Goal: Contribute content: Contribute content

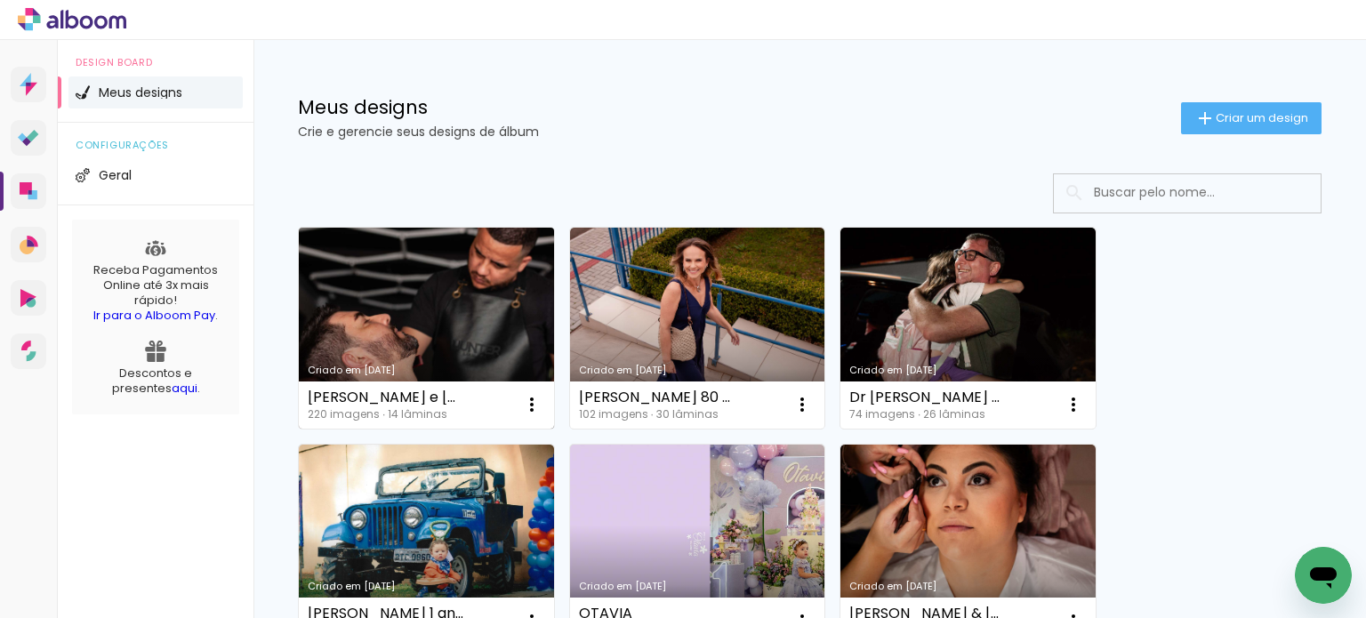
click at [433, 321] on link "Criado em [DATE]" at bounding box center [426, 328] width 255 height 201
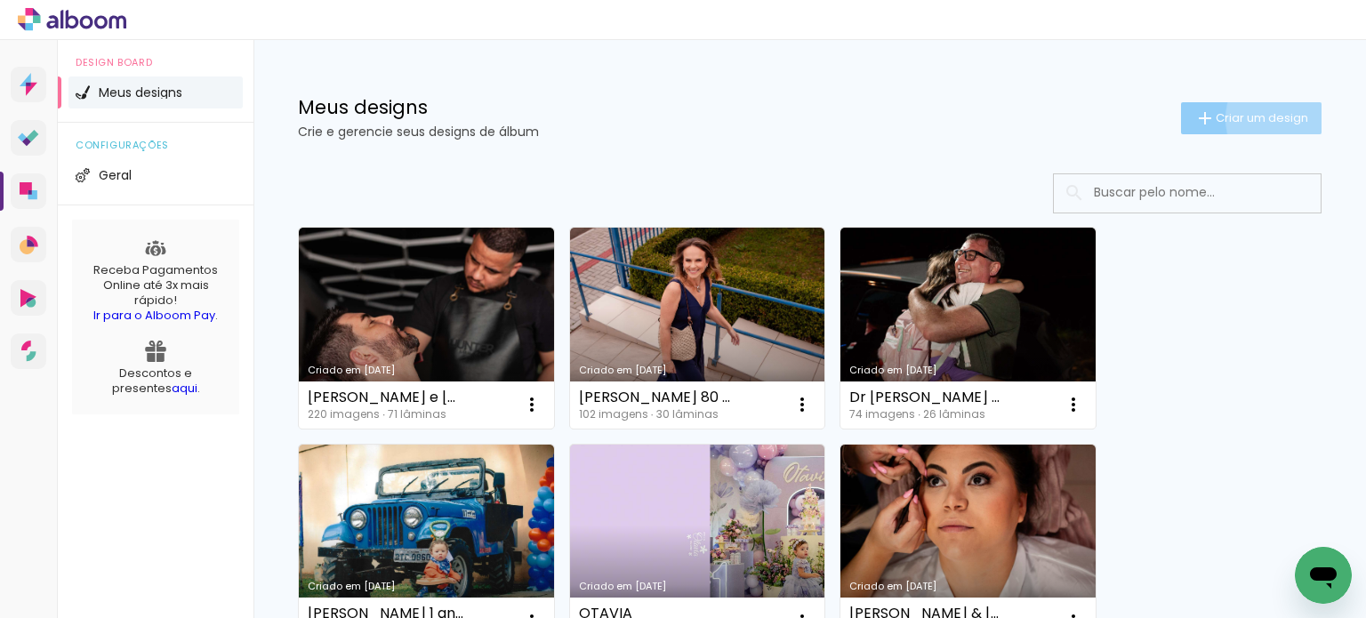
click at [1282, 118] on span "Criar um design" at bounding box center [1262, 118] width 92 height 12
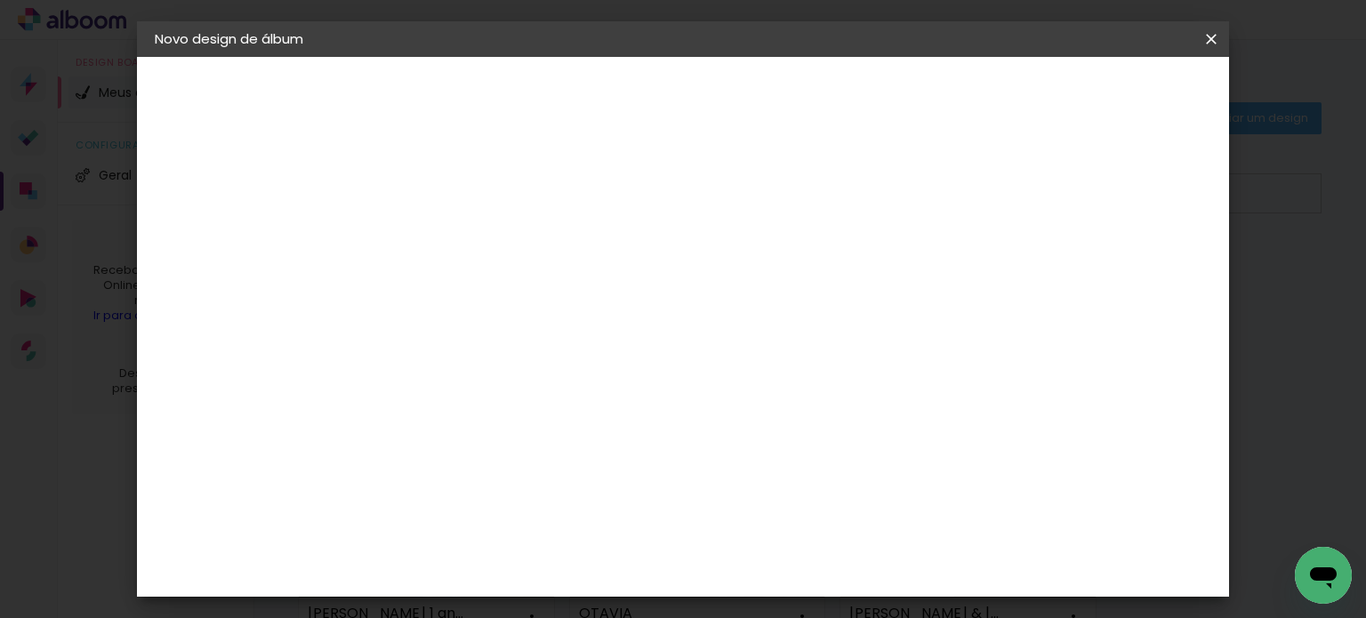
click at [446, 239] on input at bounding box center [446, 239] width 0 height 28
type input "Bodas Geny e [PERSON_NAME]"
type paper-input "Bodas Geny e [PERSON_NAME]"
click at [628, 104] on paper-button "Avançar" at bounding box center [584, 94] width 87 height 30
click at [581, 334] on input at bounding box center [491, 338] width 180 height 22
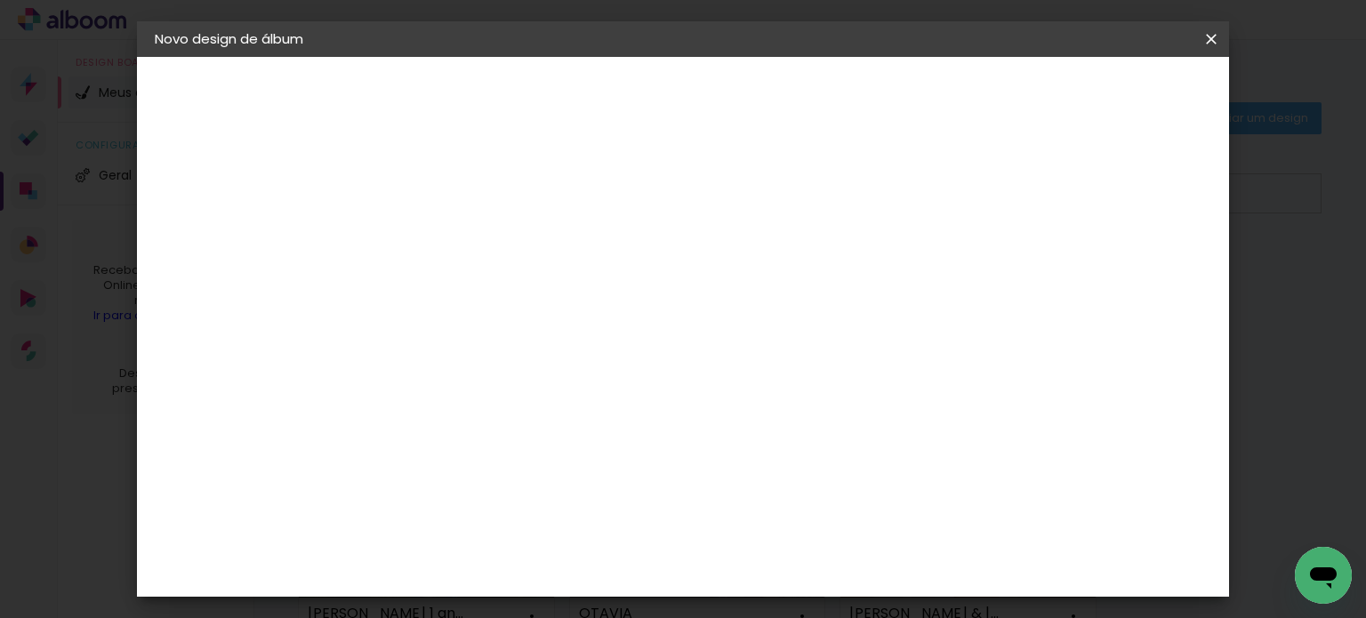
type input "sch"
type paper-input "sch"
click at [551, 415] on paper-item "Schlosser" at bounding box center [473, 401] width 157 height 39
click at [501, 397] on div "Schlosser" at bounding box center [467, 402] width 68 height 14
click at [0, 0] on slot "Avançar" at bounding box center [0, 0] width 0 height 0
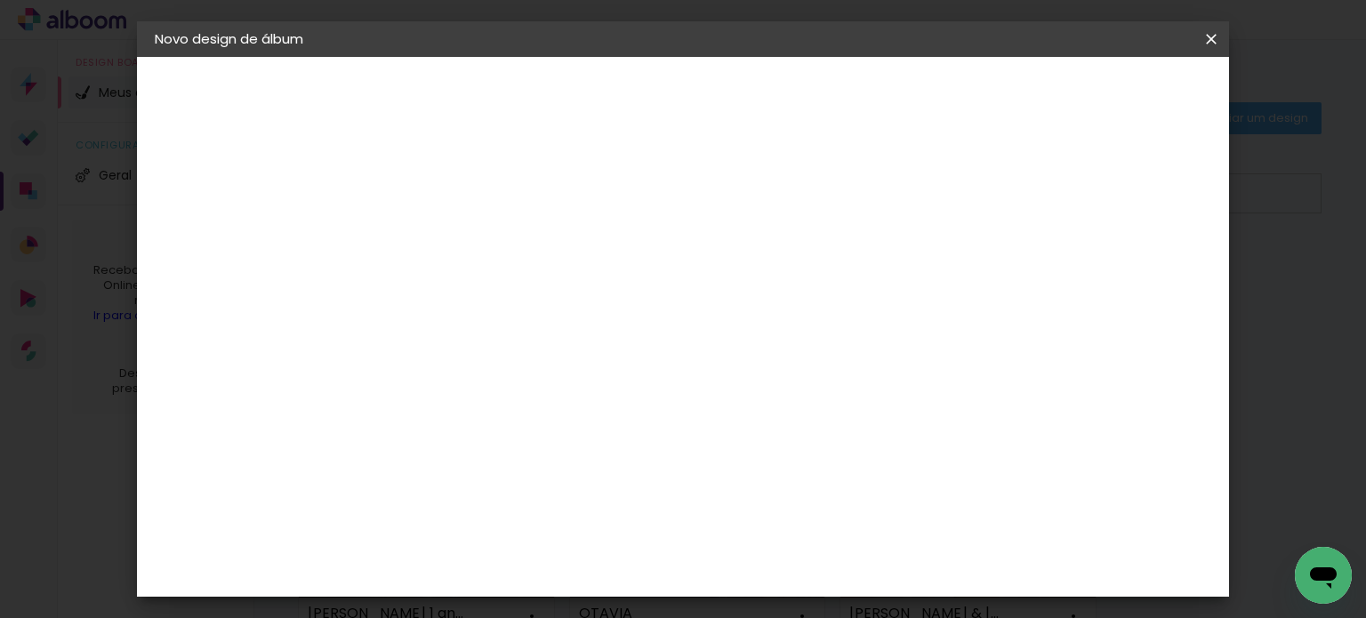
click at [690, 477] on span "25.4 × 60.6 cm" at bounding box center [660, 500] width 59 height 47
click at [735, 80] on paper-button "Avançar" at bounding box center [691, 94] width 87 height 30
click at [955, 80] on paper-button "Iniciar design" at bounding box center [897, 94] width 116 height 30
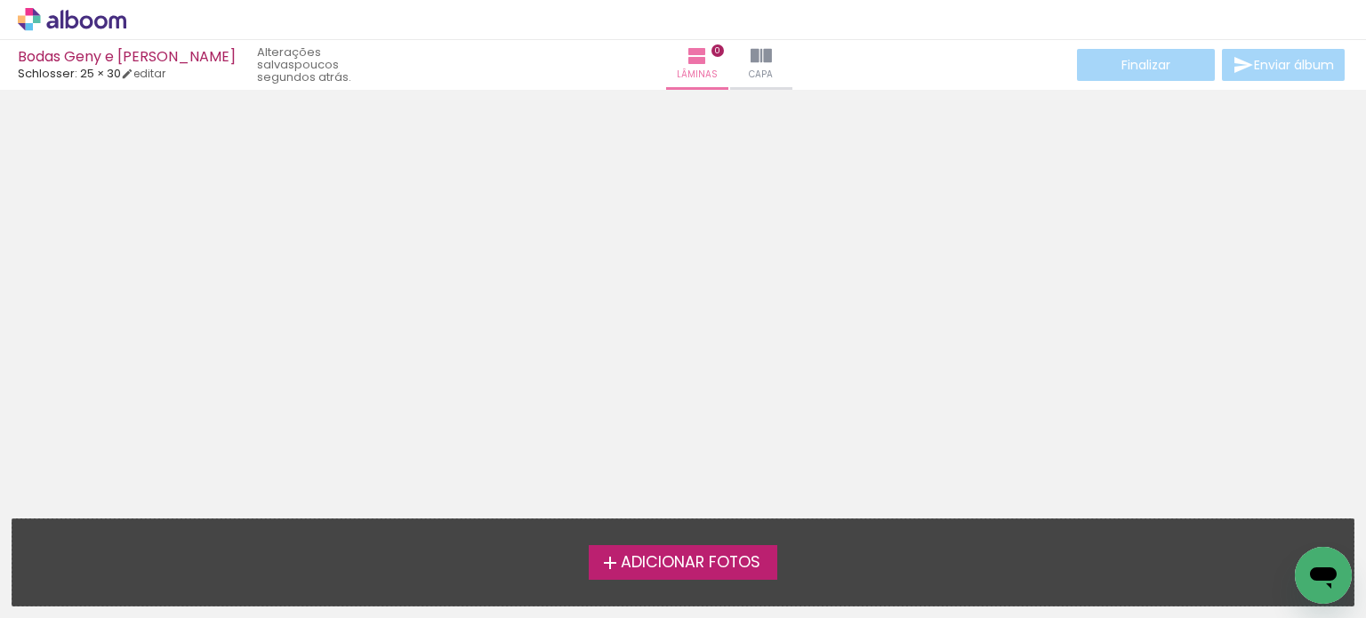
click at [718, 570] on span "Adicionar Fotos" at bounding box center [691, 563] width 140 height 16
click at [0, 0] on input "file" at bounding box center [0, 0] width 0 height 0
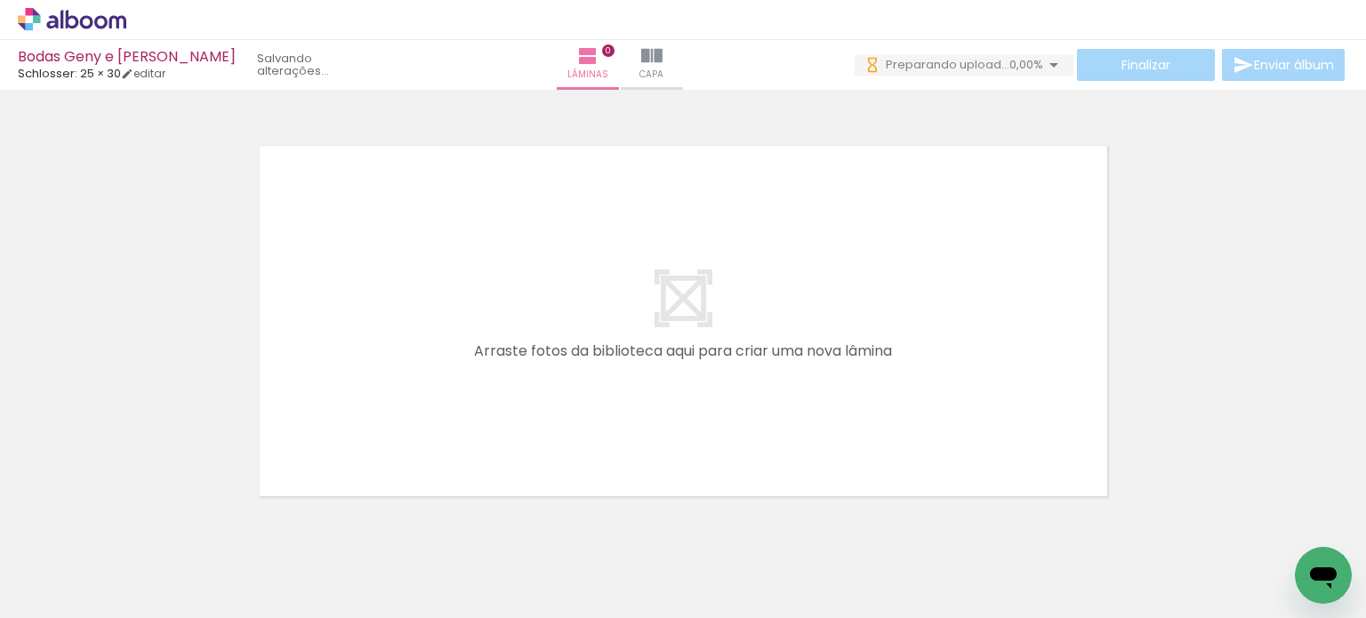
scroll to position [55, 0]
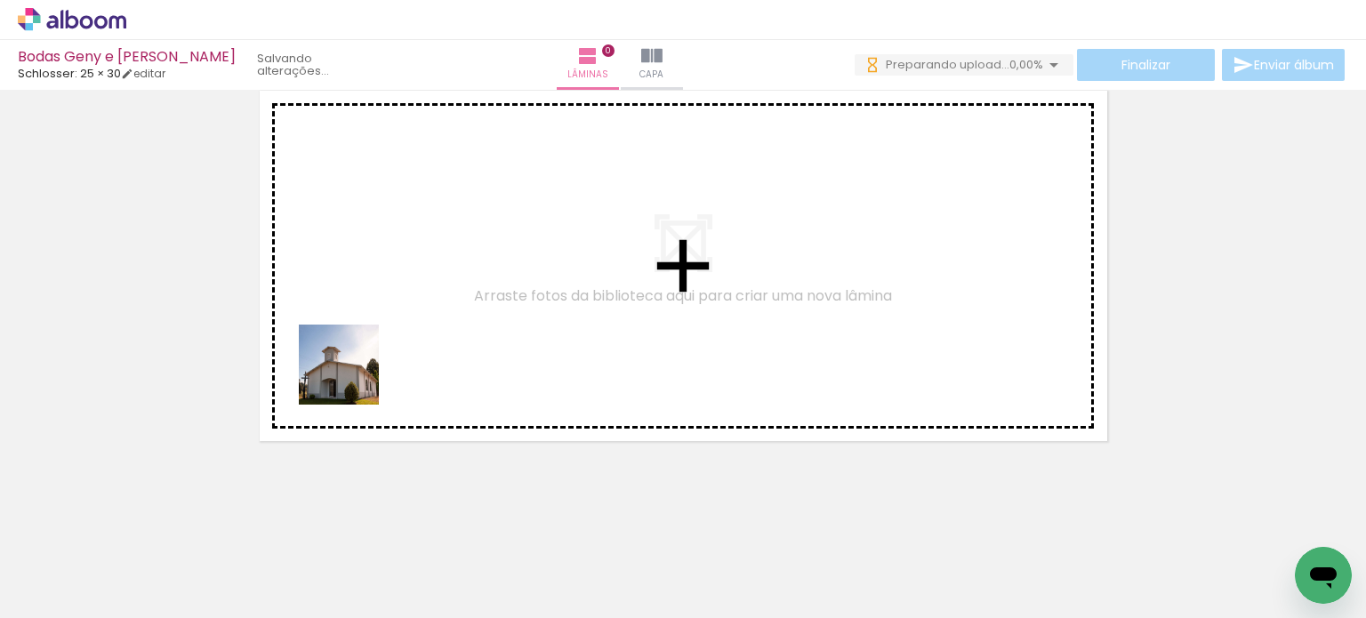
drag, startPoint x: 210, startPoint y: 563, endPoint x: 365, endPoint y: 363, distance: 252.9
click at [365, 363] on quentale-workspace at bounding box center [683, 309] width 1366 height 618
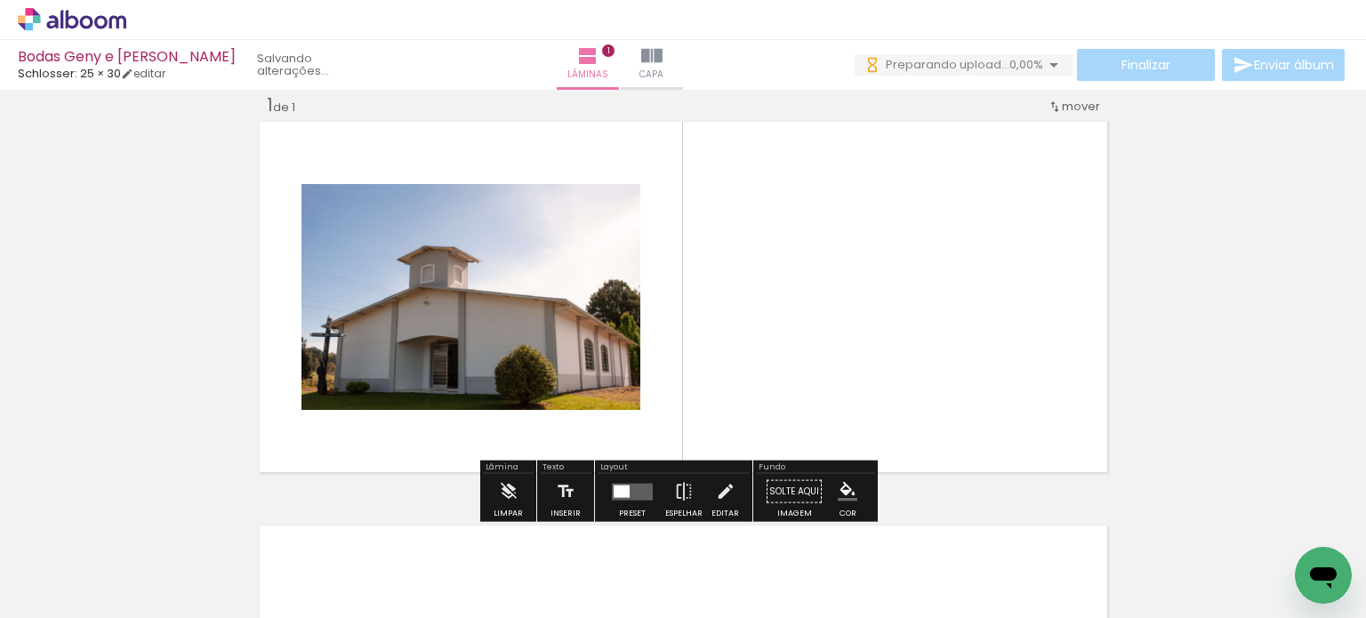
scroll to position [22, 0]
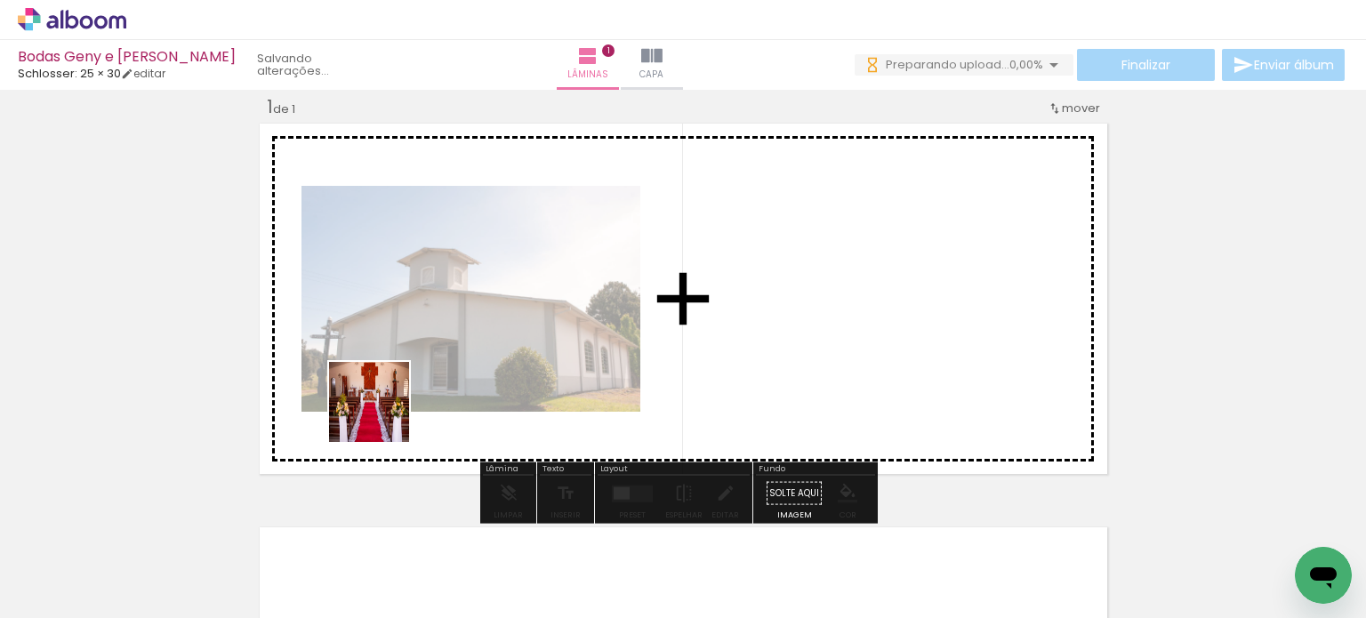
drag, startPoint x: 286, startPoint y: 555, endPoint x: 405, endPoint y: 383, distance: 208.9
click at [405, 383] on quentale-workspace at bounding box center [683, 309] width 1366 height 618
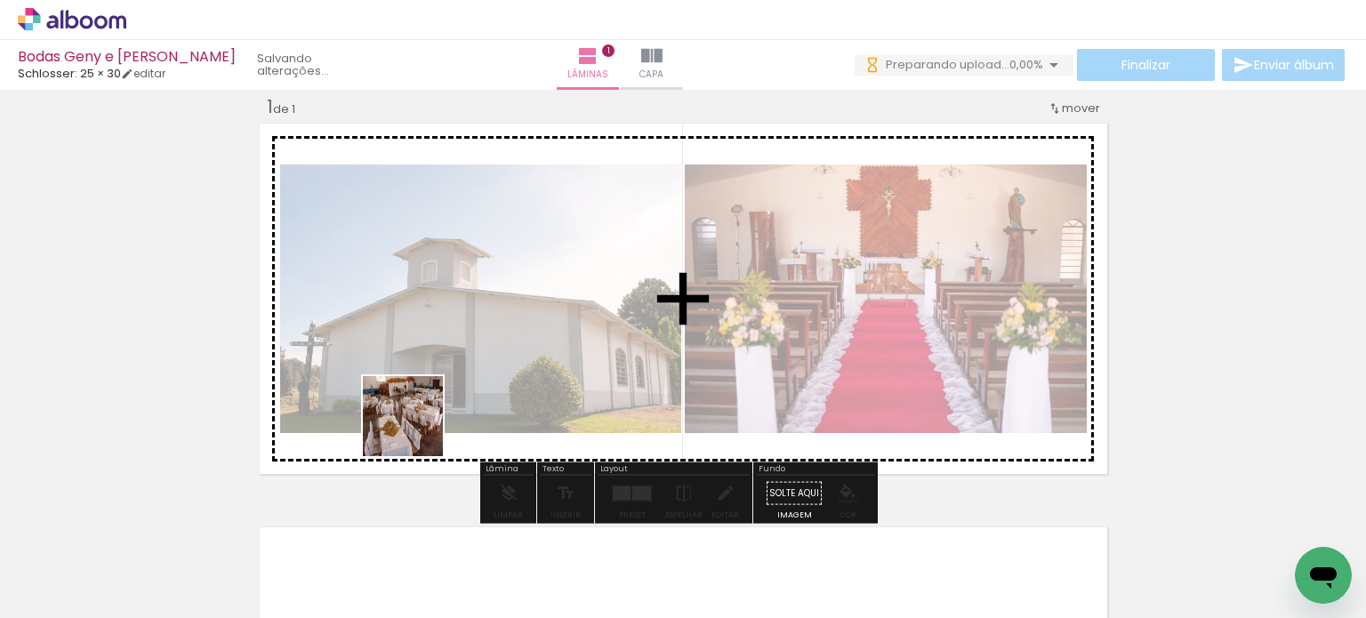
drag, startPoint x: 363, startPoint y: 549, endPoint x: 417, endPoint y: 429, distance: 131.7
click at [417, 429] on quentale-workspace at bounding box center [683, 309] width 1366 height 618
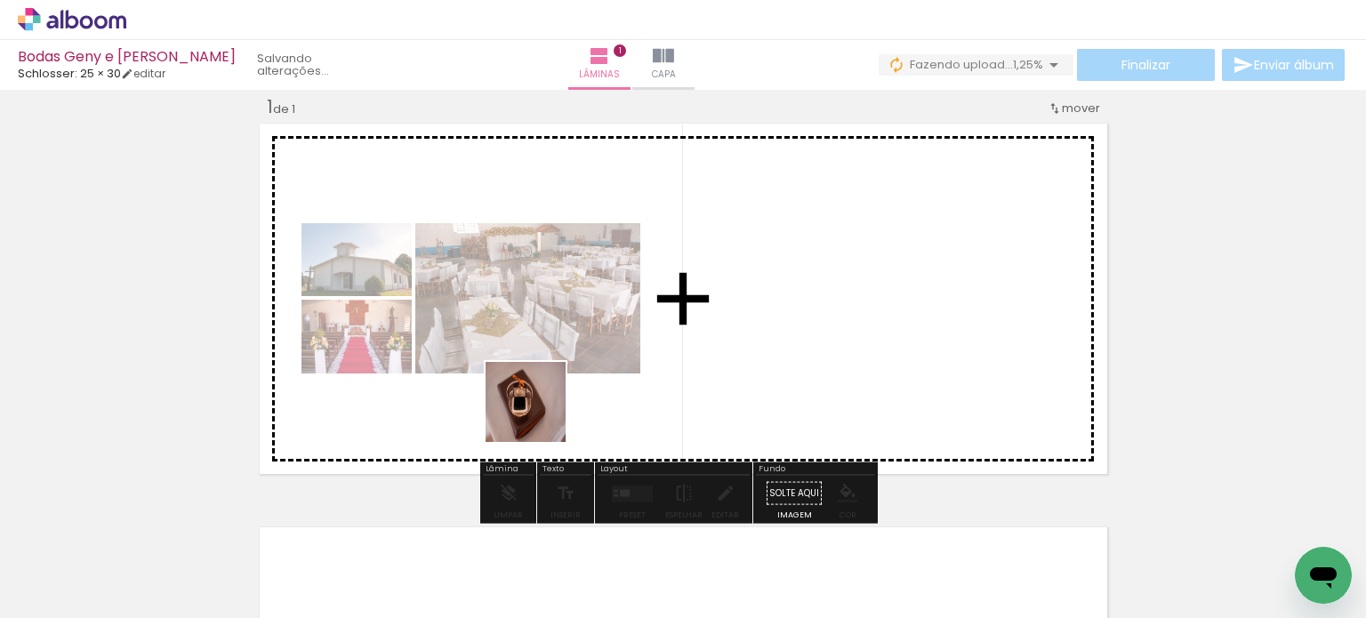
drag, startPoint x: 466, startPoint y: 562, endPoint x: 540, endPoint y: 414, distance: 165.8
click at [540, 414] on quentale-workspace at bounding box center [683, 309] width 1366 height 618
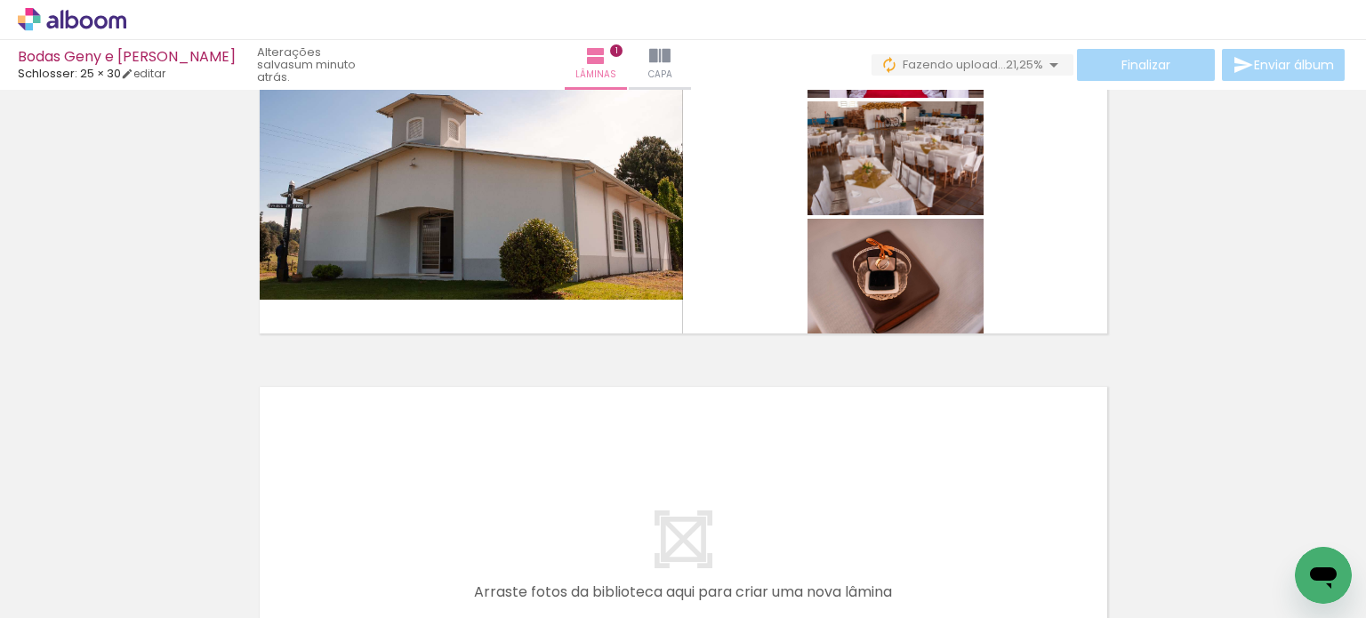
scroll to position [165, 0]
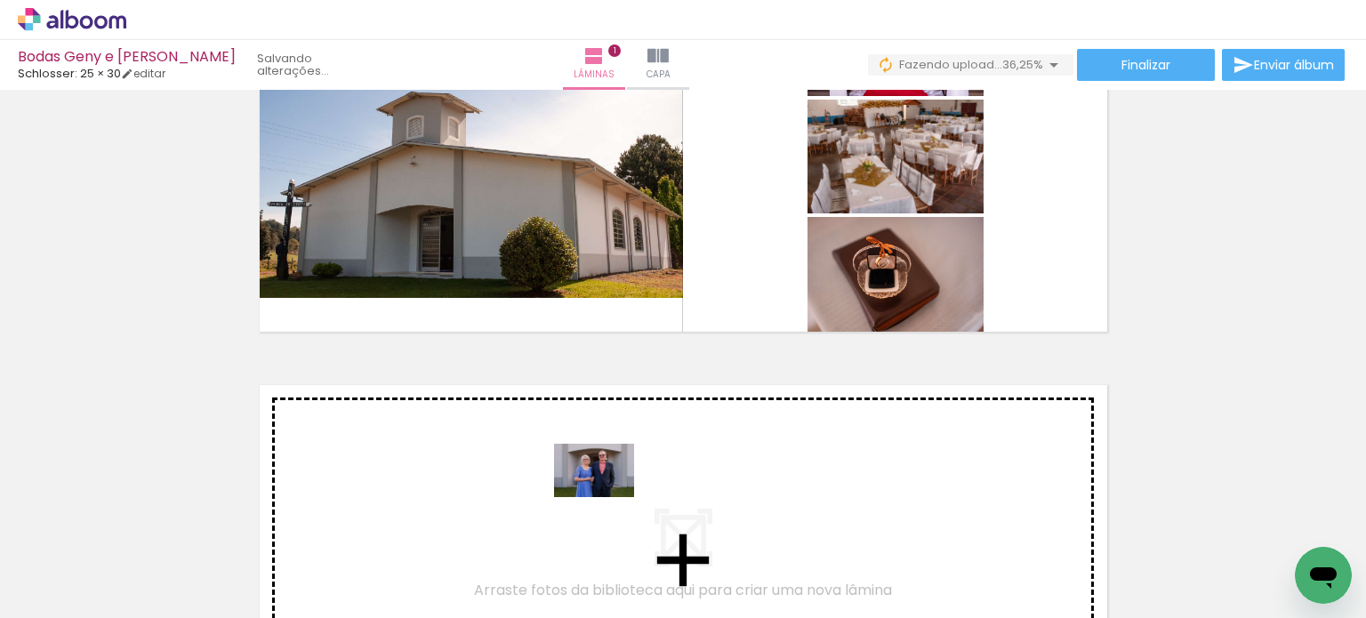
drag, startPoint x: 598, startPoint y: 565, endPoint x: 607, endPoint y: 497, distance: 68.2
click at [607, 497] on quentale-workspace at bounding box center [683, 309] width 1366 height 618
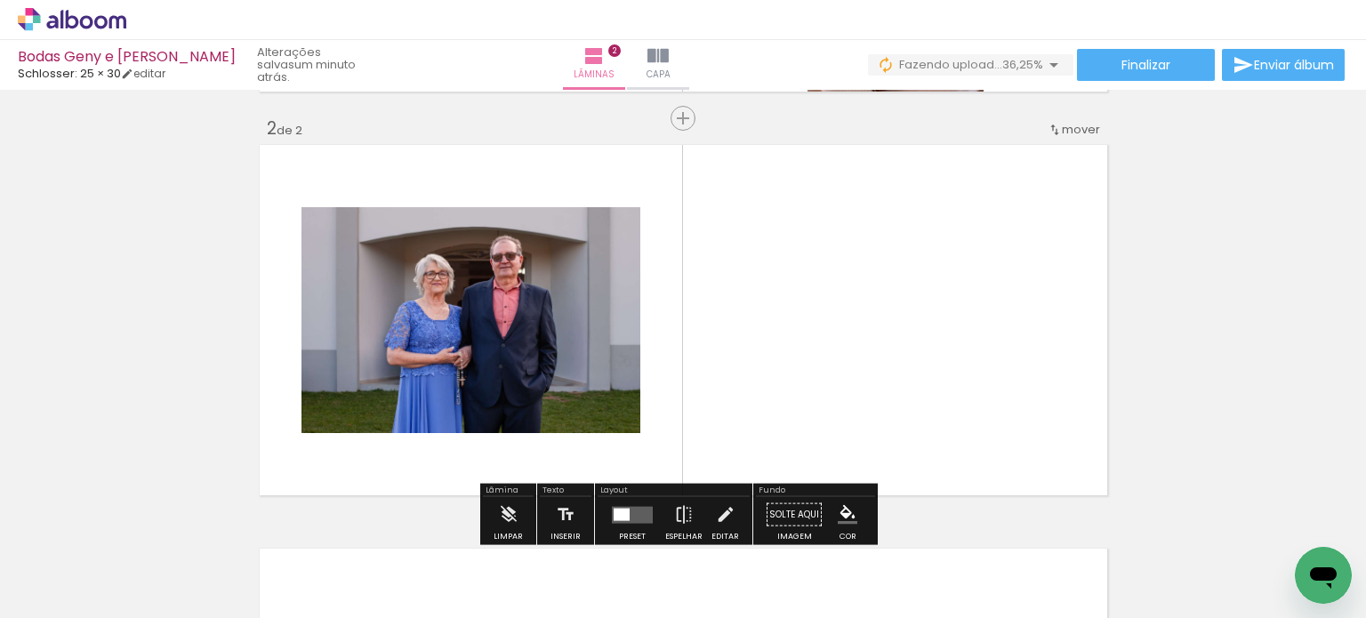
scroll to position [426, 0]
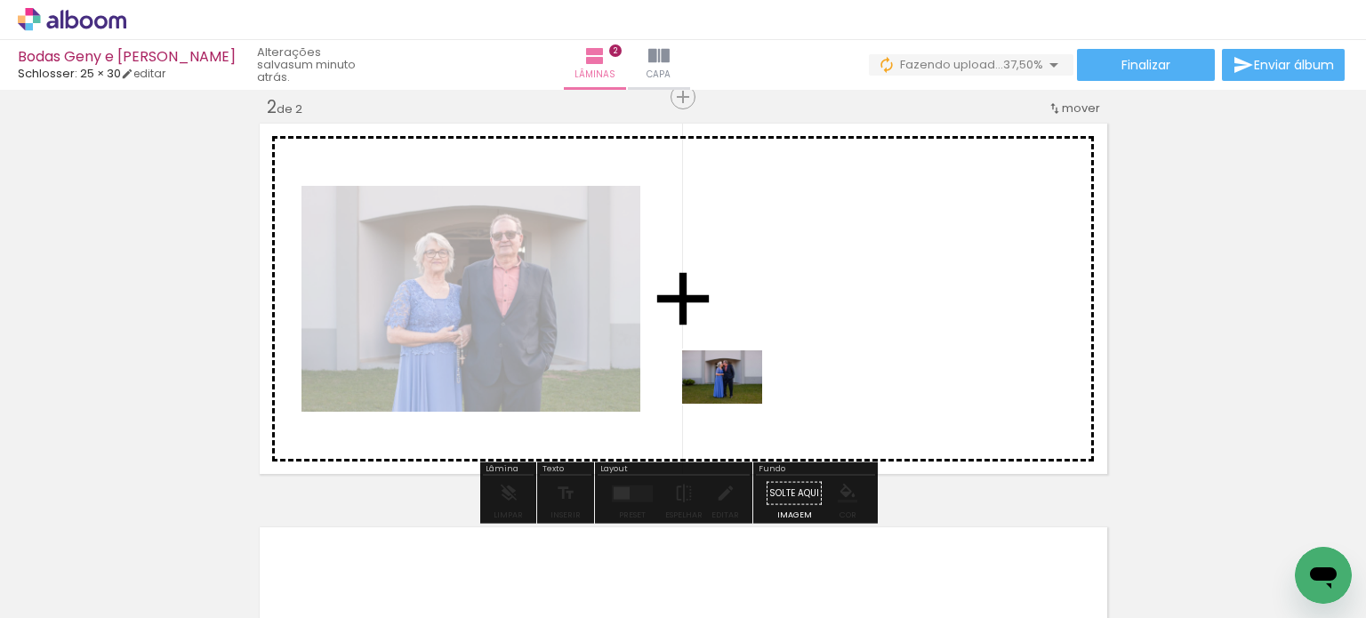
drag, startPoint x: 683, startPoint y: 554, endPoint x: 735, endPoint y: 404, distance: 159.2
click at [735, 404] on quentale-workspace at bounding box center [683, 309] width 1366 height 618
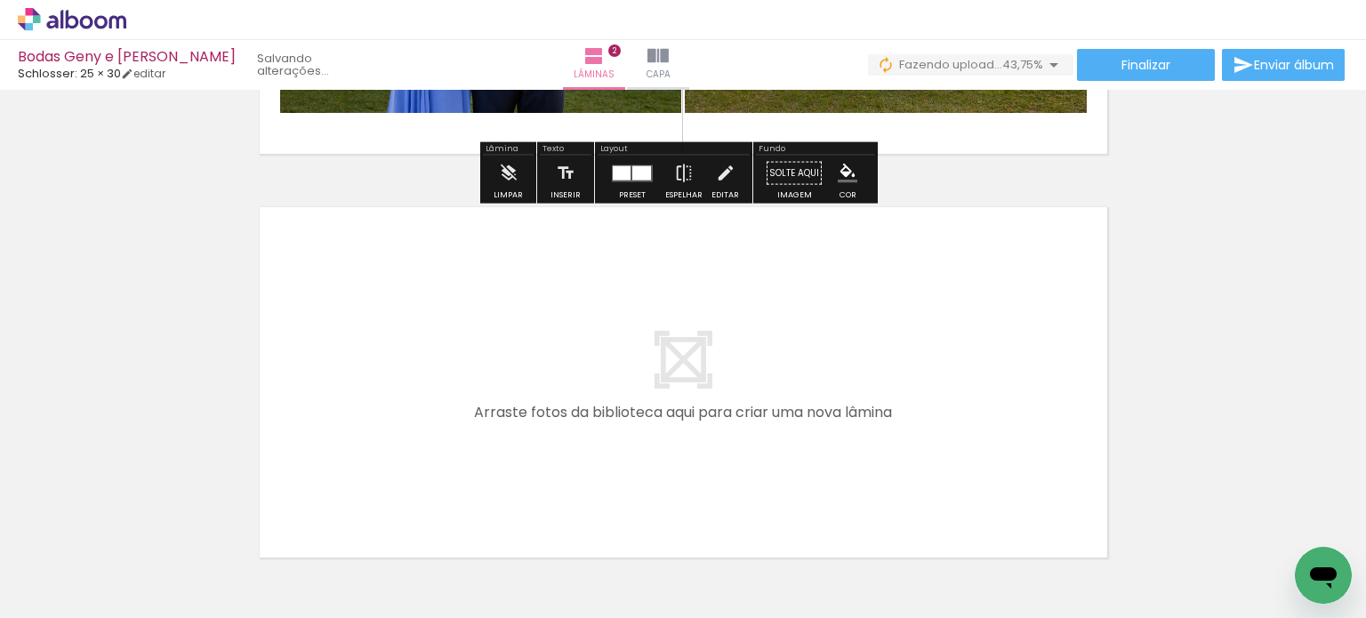
scroll to position [782, 0]
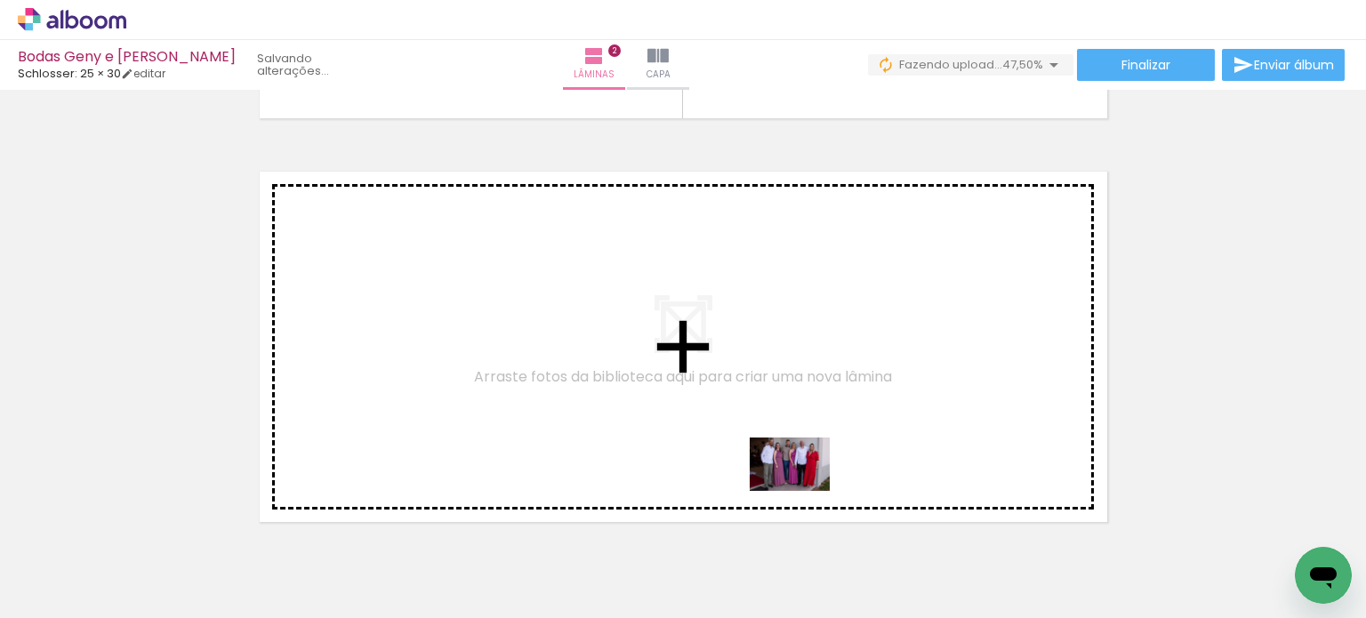
drag, startPoint x: 903, startPoint y: 570, endPoint x: 801, endPoint y: 490, distance: 129.9
click at [801, 490] on quentale-workspace at bounding box center [683, 309] width 1366 height 618
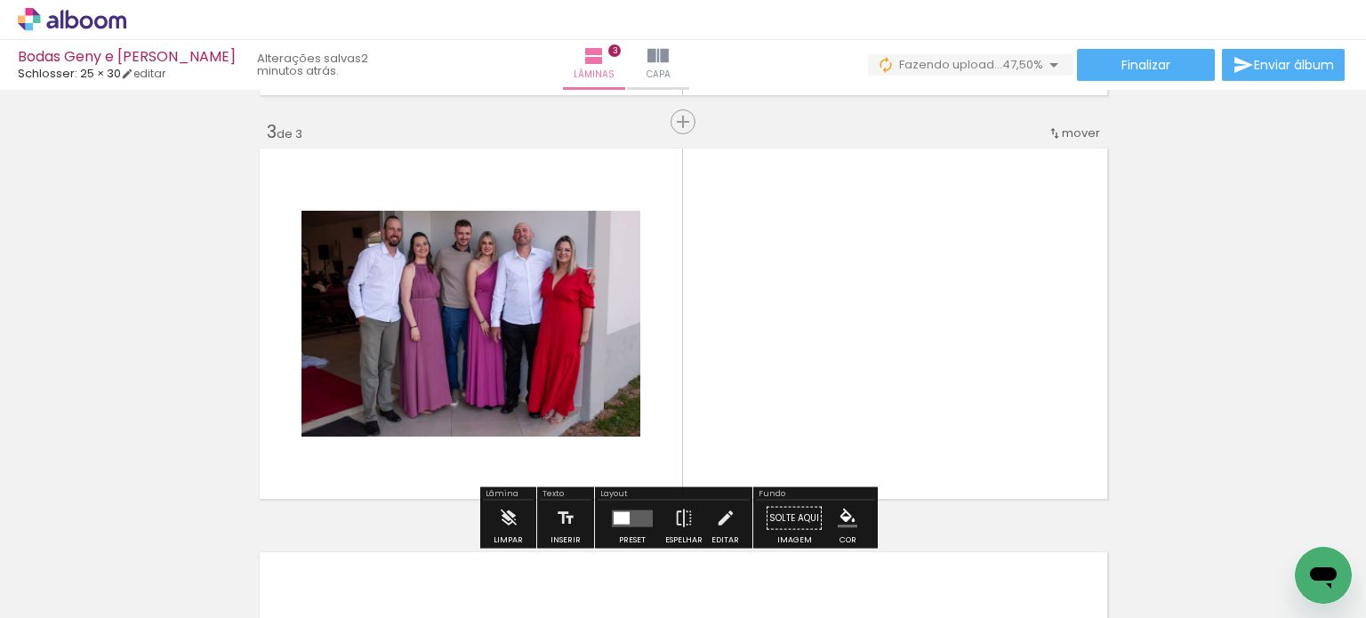
scroll to position [830, 0]
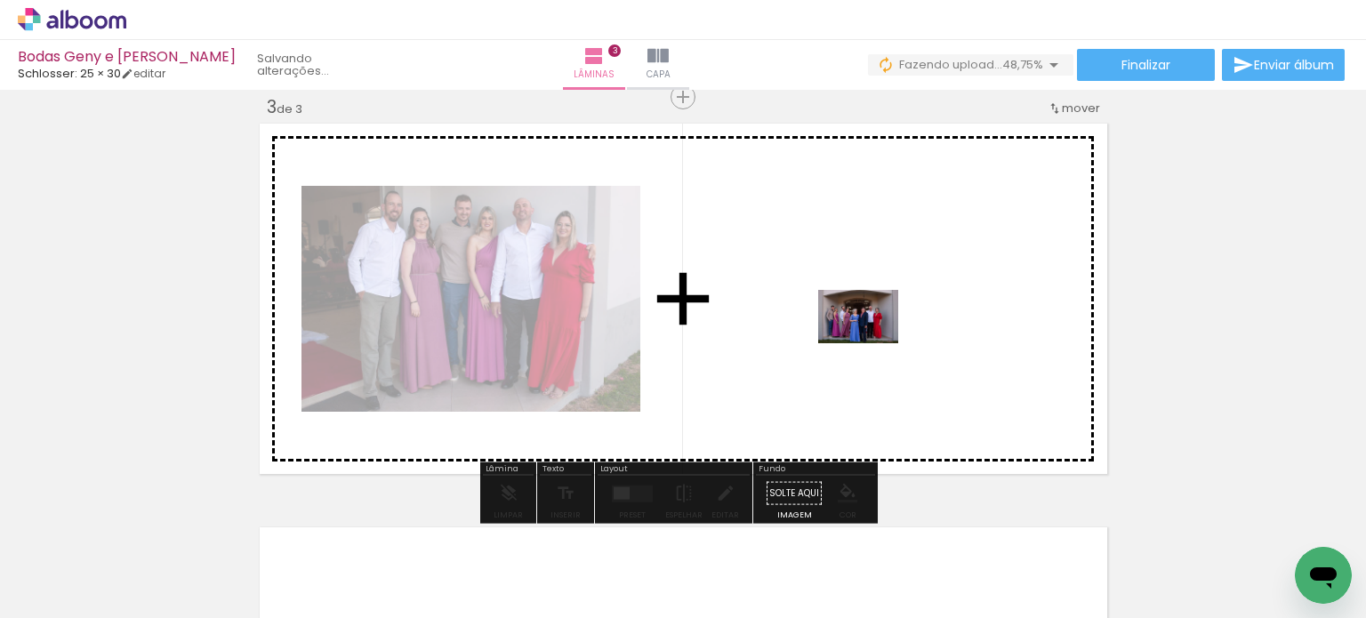
drag, startPoint x: 978, startPoint y: 554, endPoint x: 871, endPoint y: 343, distance: 236.2
click at [871, 343] on quentale-workspace at bounding box center [683, 309] width 1366 height 618
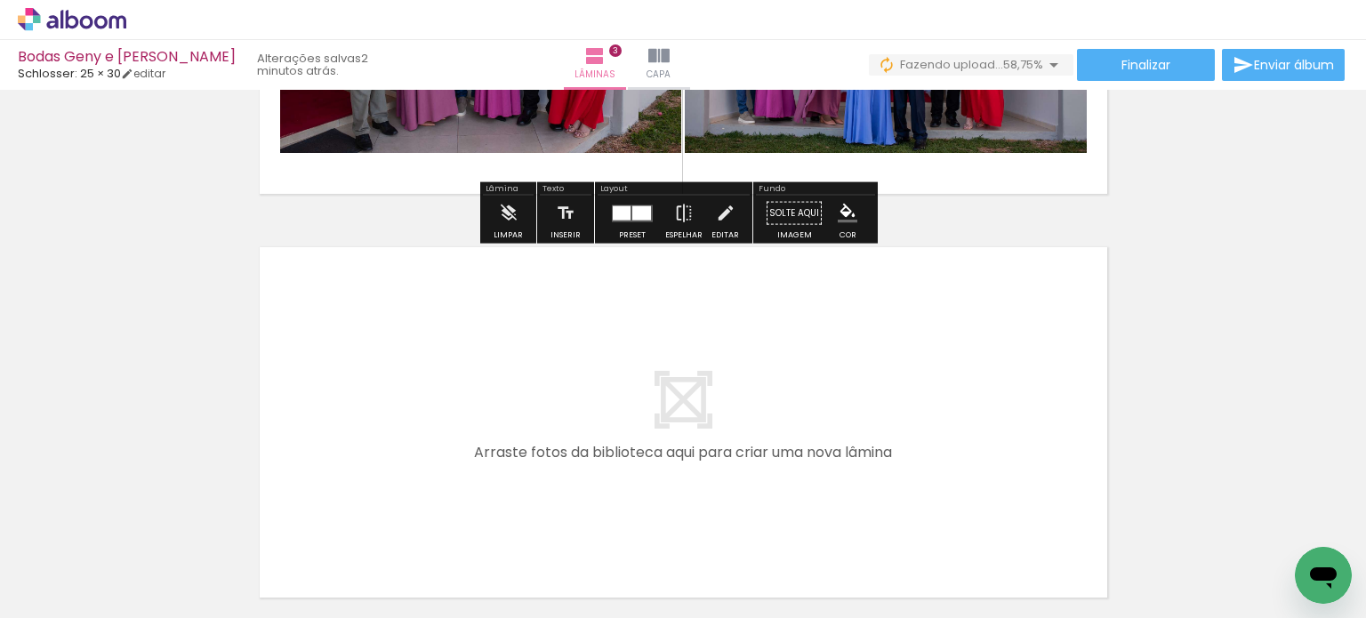
scroll to position [1114, 0]
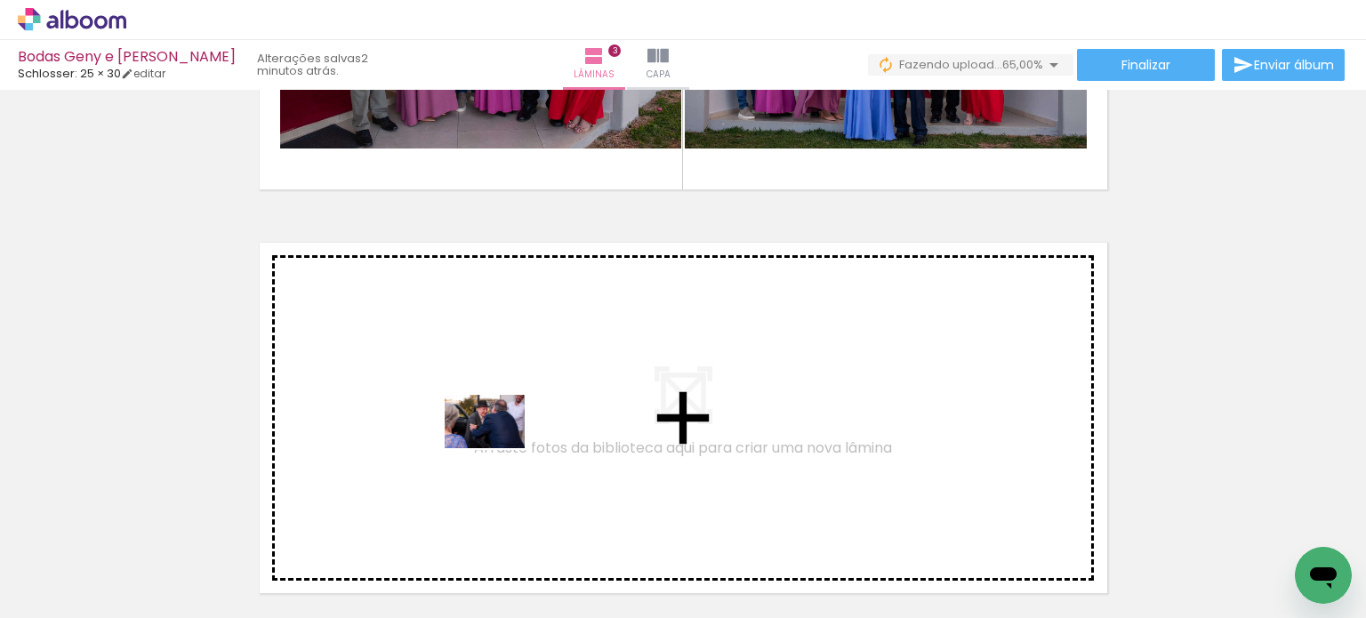
drag, startPoint x: 758, startPoint y: 579, endPoint x: 501, endPoint y: 448, distance: 288.3
click at [501, 448] on quentale-workspace at bounding box center [683, 309] width 1366 height 618
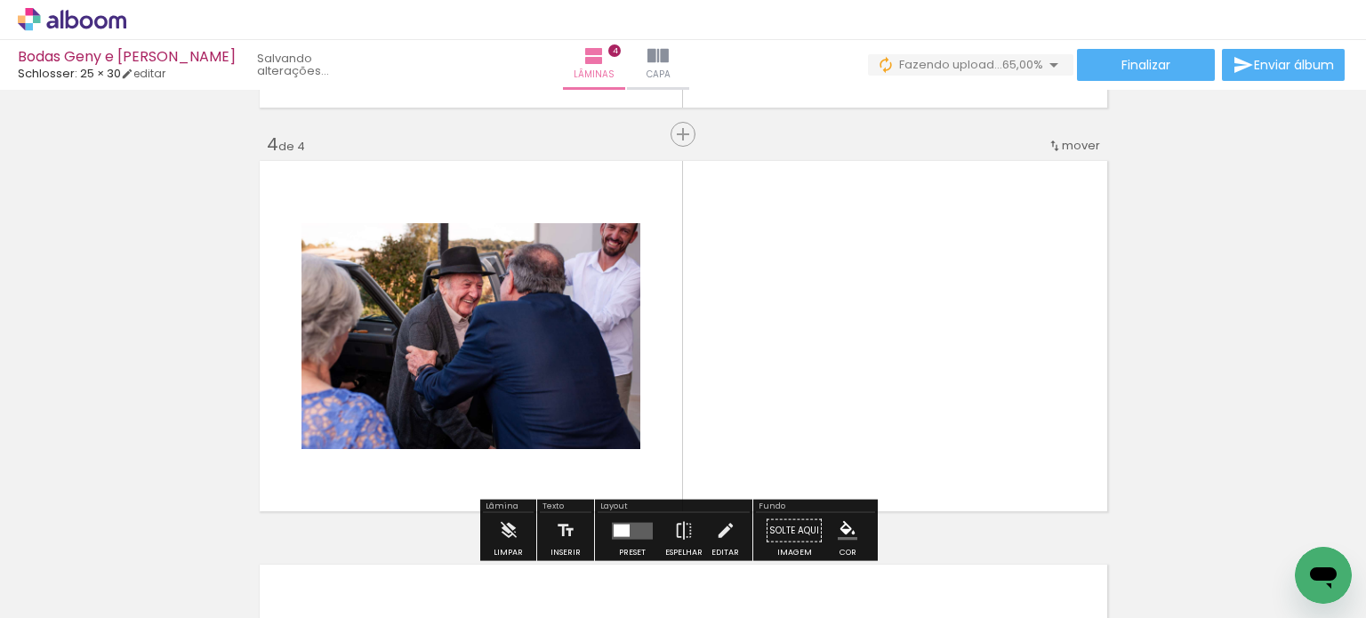
scroll to position [1233, 0]
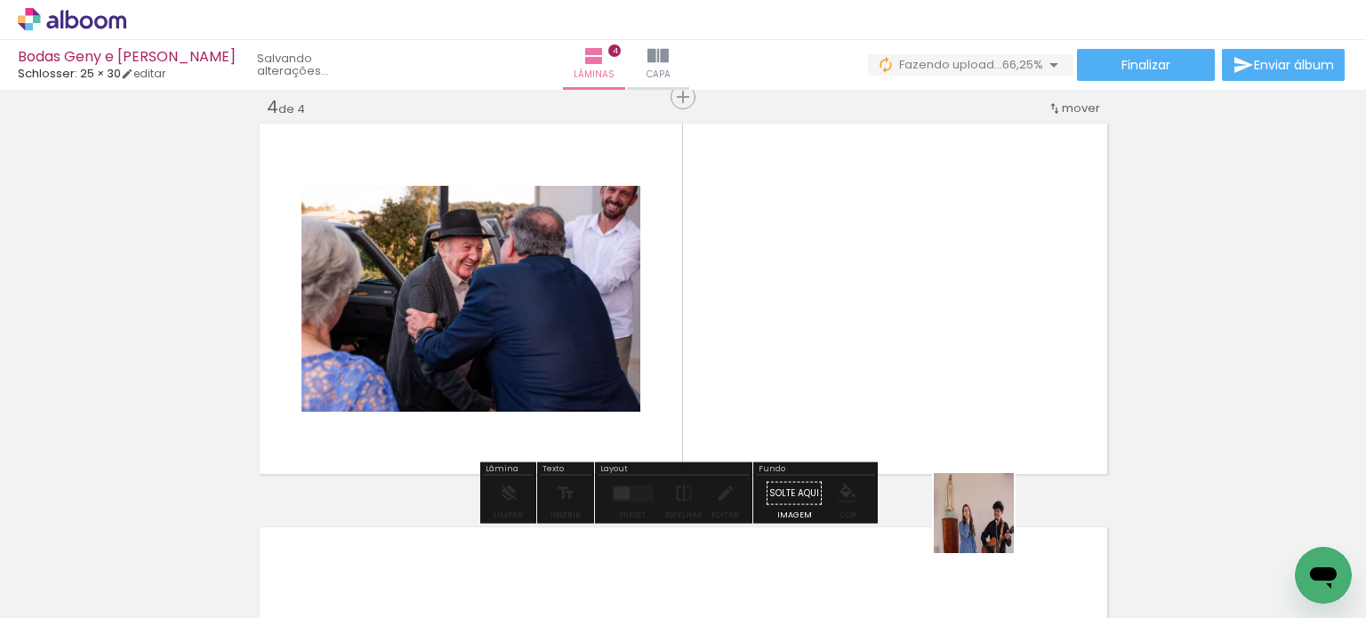
drag, startPoint x: 1053, startPoint y: 564, endPoint x: 854, endPoint y: 412, distance: 250.6
click at [854, 412] on quentale-workspace at bounding box center [683, 309] width 1366 height 618
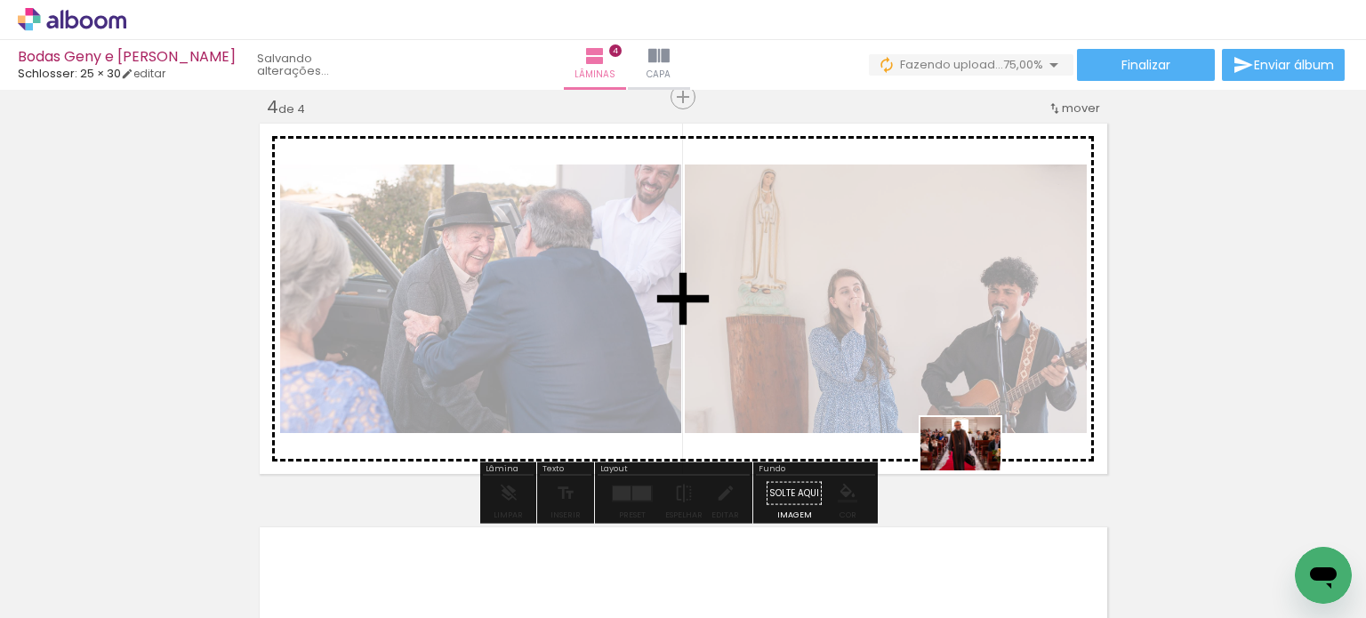
drag, startPoint x: 1174, startPoint y: 549, endPoint x: 974, endPoint y: 470, distance: 214.8
click at [974, 470] on quentale-workspace at bounding box center [683, 309] width 1366 height 618
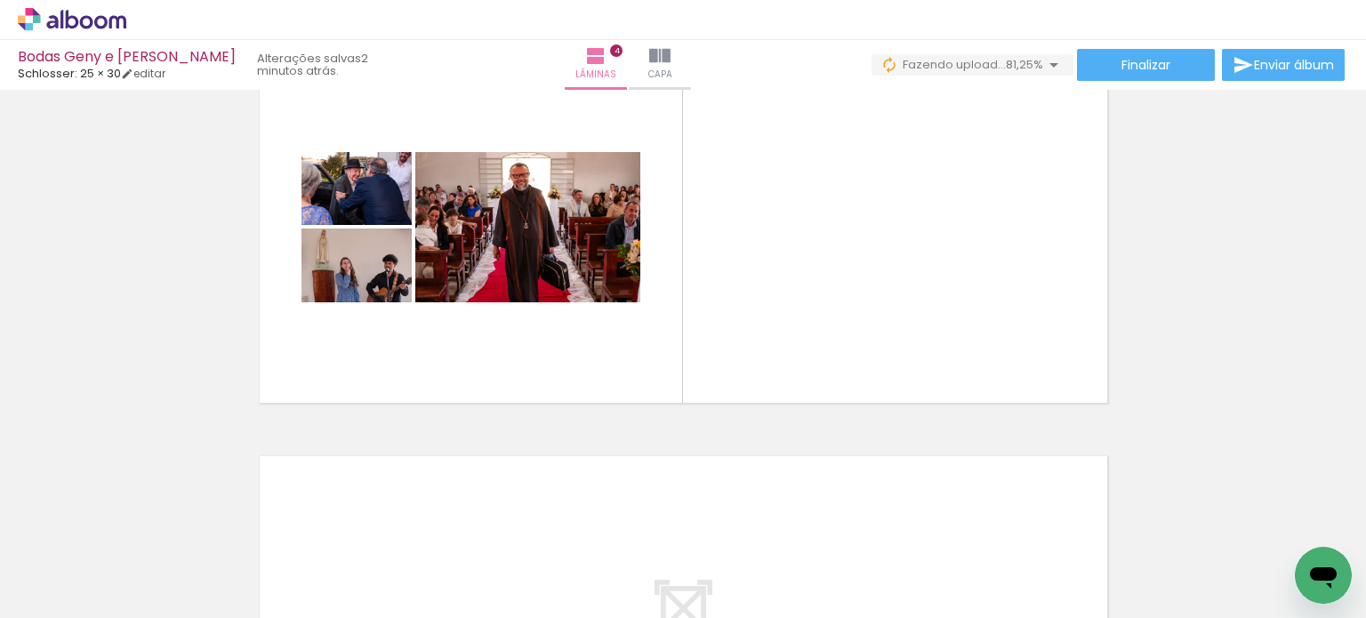
scroll to position [0, 178]
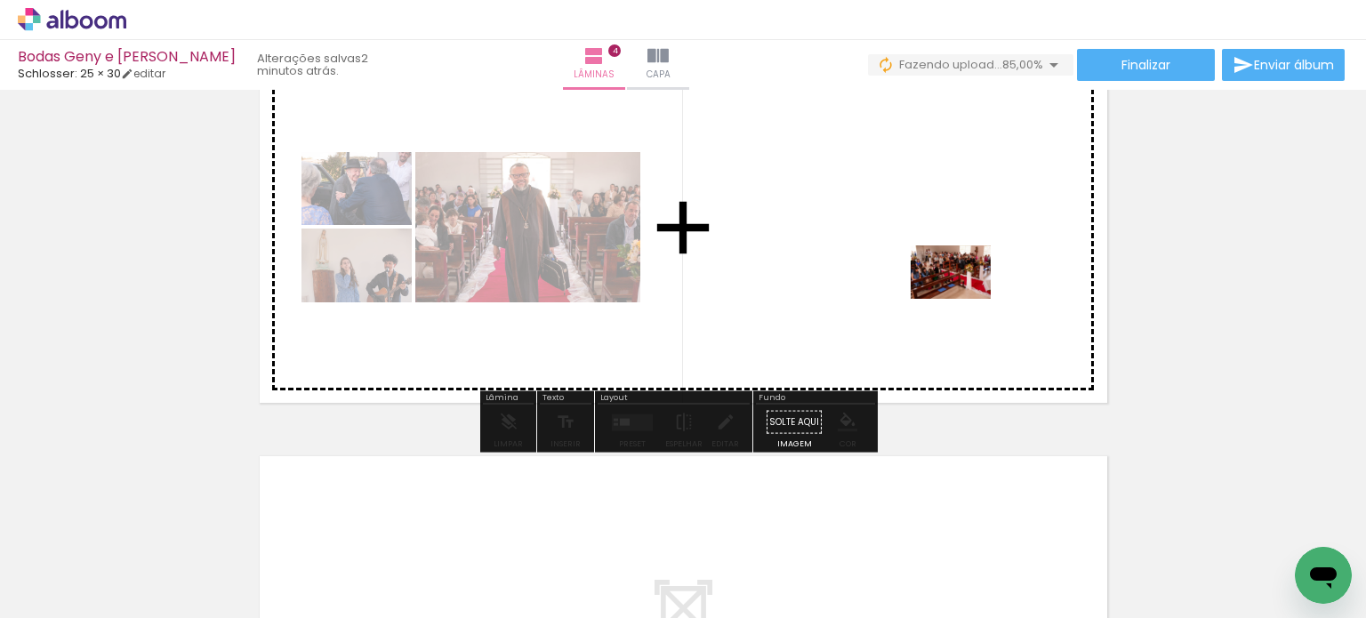
drag, startPoint x: 1112, startPoint y: 558, endPoint x: 964, endPoint y: 299, distance: 299.1
click at [964, 299] on quentale-workspace at bounding box center [683, 309] width 1366 height 618
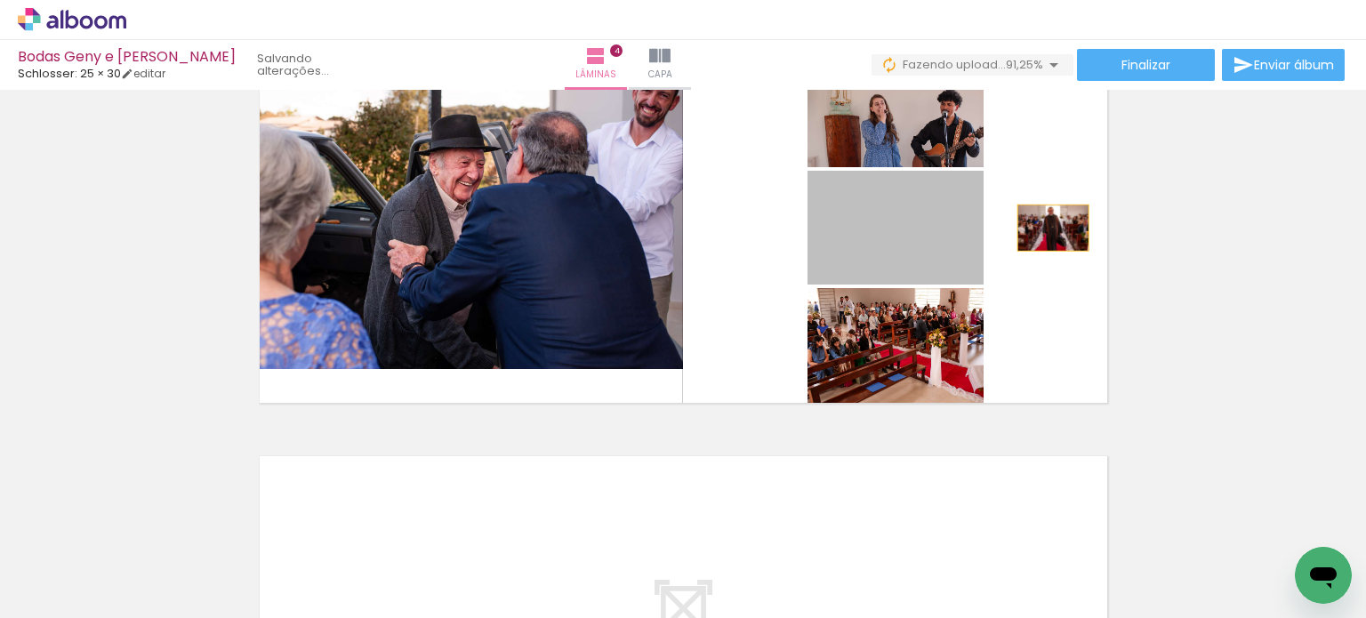
drag, startPoint x: 870, startPoint y: 261, endPoint x: 1213, endPoint y: 223, distance: 345.3
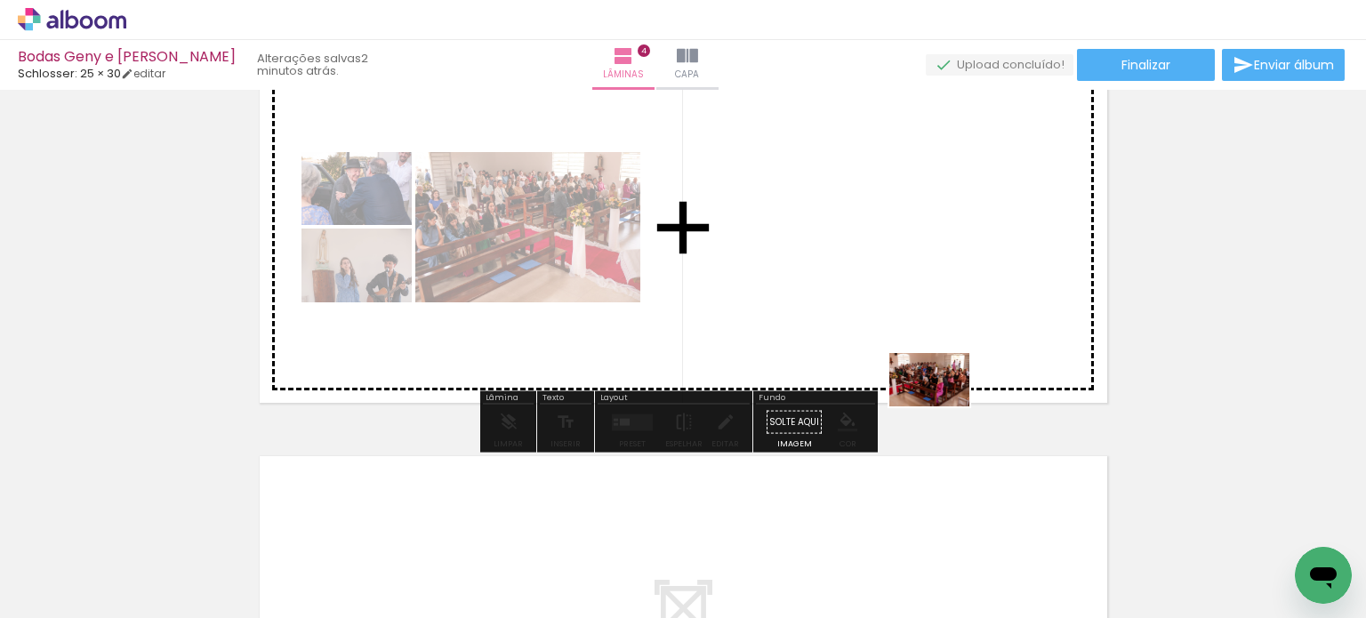
drag, startPoint x: 1200, startPoint y: 566, endPoint x: 943, endPoint y: 406, distance: 303.1
click at [943, 406] on quentale-workspace at bounding box center [683, 309] width 1366 height 618
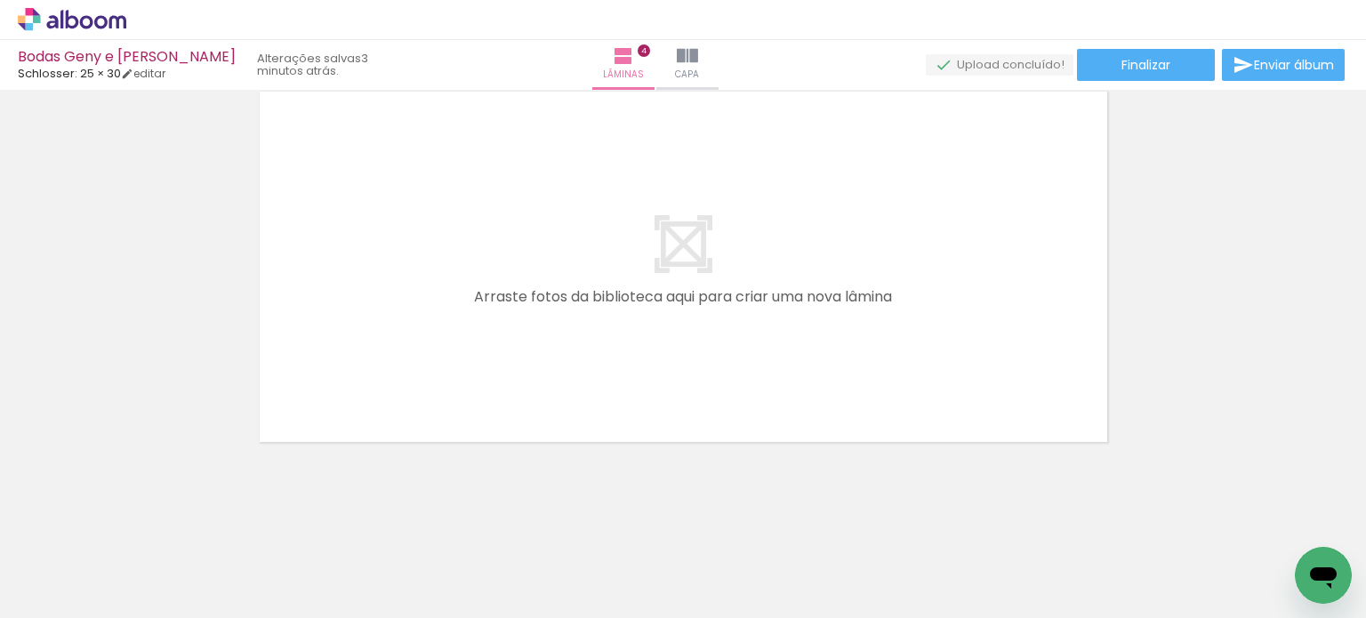
scroll to position [1670, 0]
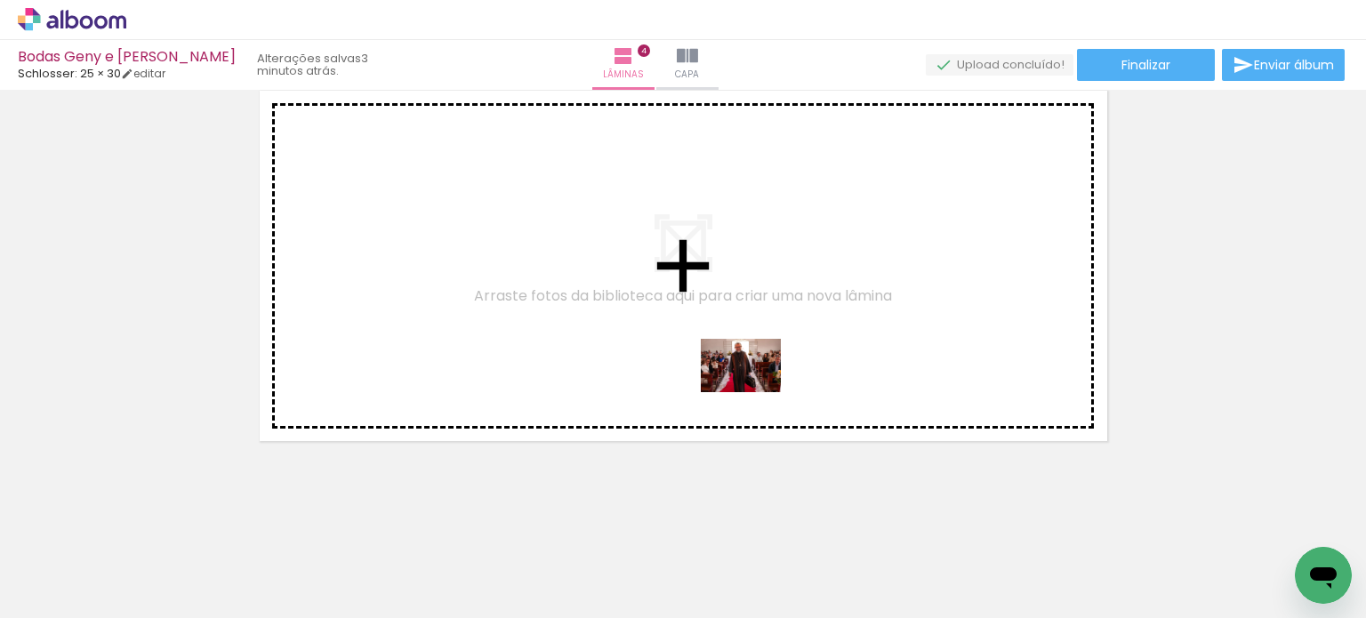
drag, startPoint x: 1000, startPoint y: 562, endPoint x: 719, endPoint y: 376, distance: 336.9
click at [719, 376] on quentale-workspace at bounding box center [683, 309] width 1366 height 618
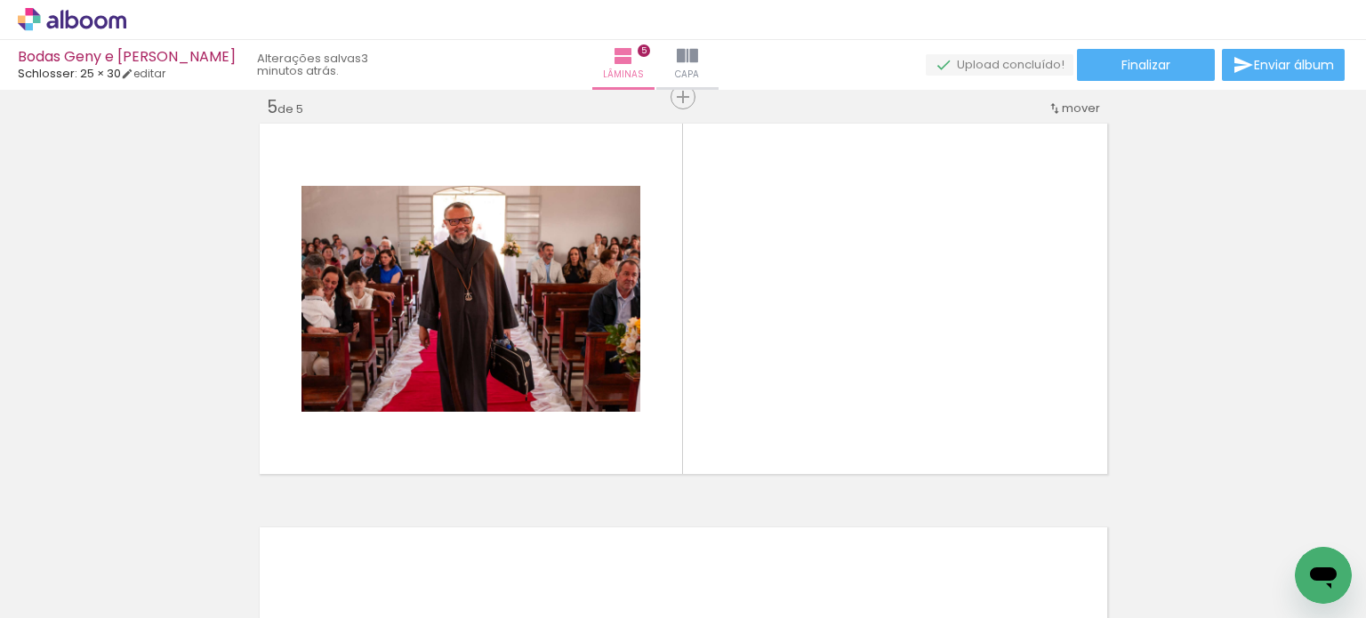
scroll to position [0, 917]
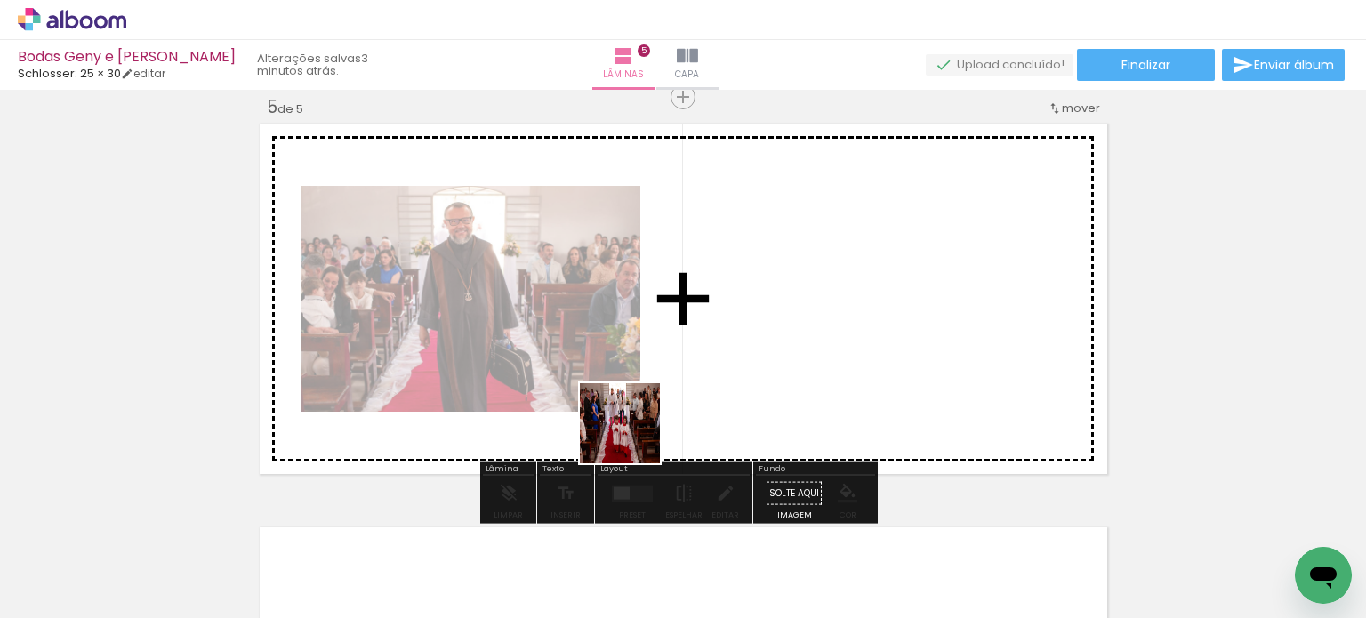
drag, startPoint x: 574, startPoint y: 550, endPoint x: 646, endPoint y: 413, distance: 154.3
click at [646, 413] on quentale-workspace at bounding box center [683, 309] width 1366 height 618
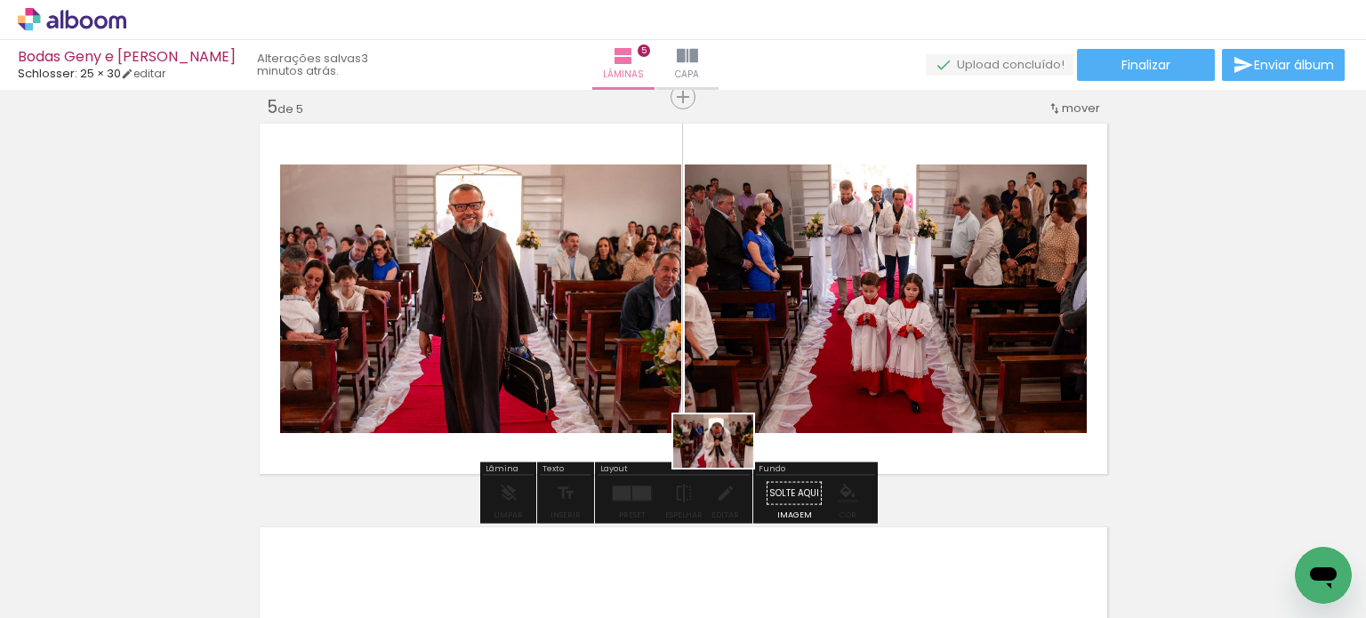
drag, startPoint x: 677, startPoint y: 567, endPoint x: 727, endPoint y: 468, distance: 111.4
click at [727, 468] on quentale-workspace at bounding box center [683, 309] width 1366 height 618
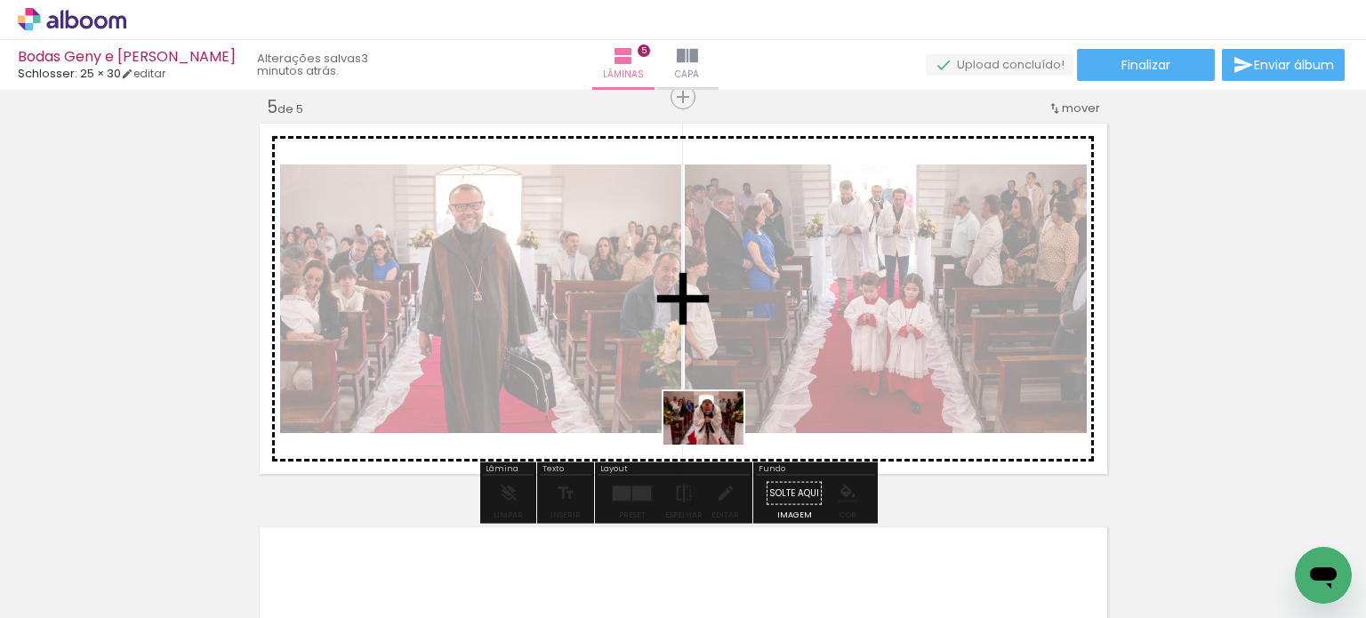
drag, startPoint x: 665, startPoint y: 561, endPoint x: 717, endPoint y: 445, distance: 127.4
click at [717, 445] on quentale-workspace at bounding box center [683, 309] width 1366 height 618
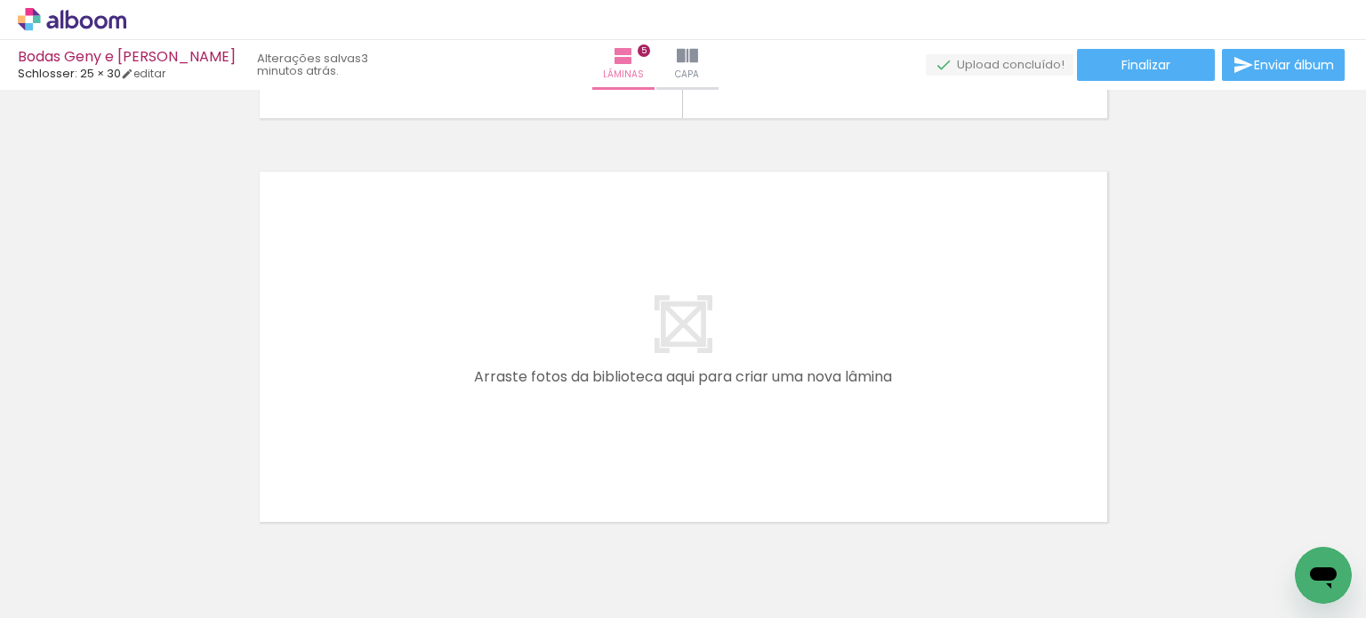
scroll to position [2028, 0]
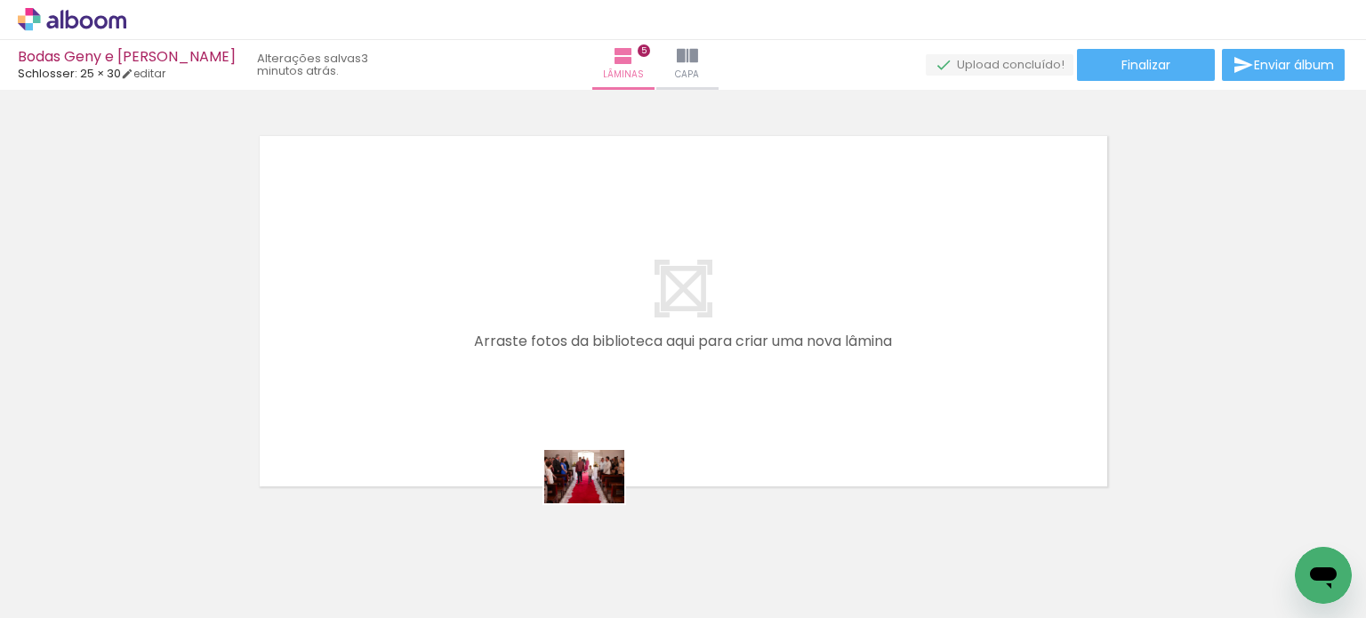
drag, startPoint x: 736, startPoint y: 562, endPoint x: 580, endPoint y: 494, distance: 170.5
click at [580, 494] on quentale-workspace at bounding box center [683, 309] width 1366 height 618
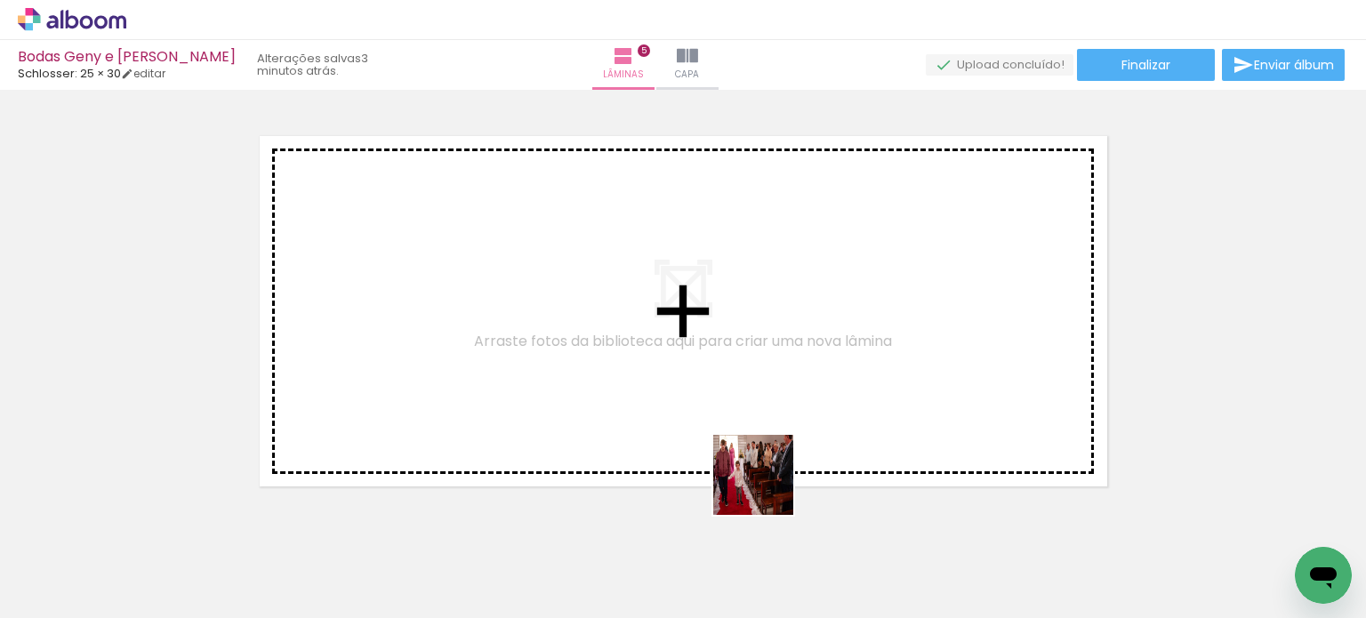
drag, startPoint x: 867, startPoint y: 575, endPoint x: 723, endPoint y: 447, distance: 192.7
click at [723, 447] on quentale-workspace at bounding box center [683, 309] width 1366 height 618
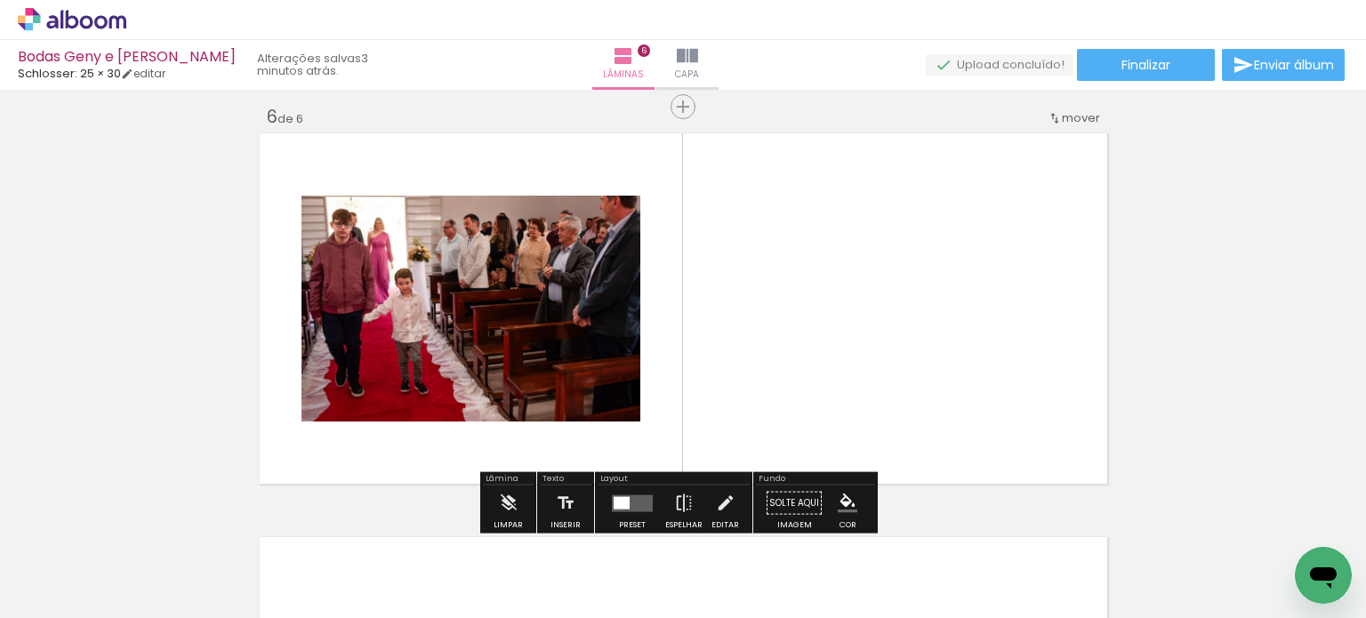
scroll to position [2041, 0]
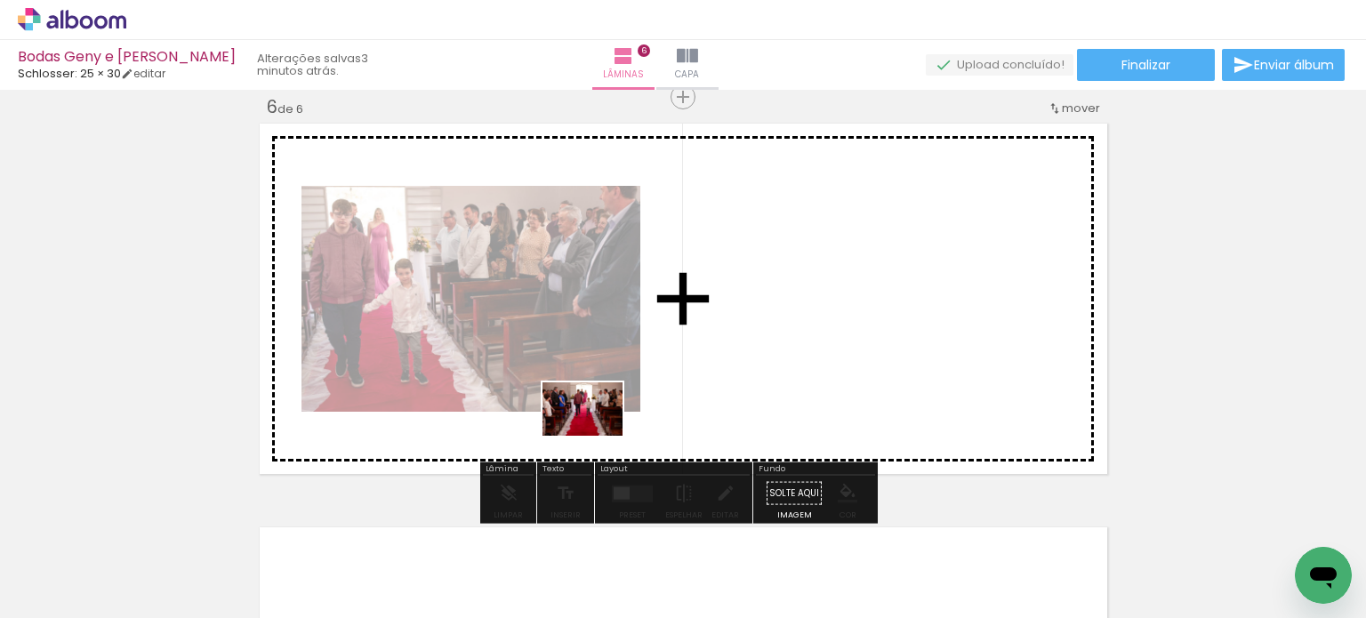
drag, startPoint x: 752, startPoint y: 563, endPoint x: 596, endPoint y: 436, distance: 201.7
click at [596, 436] on quentale-workspace at bounding box center [683, 309] width 1366 height 618
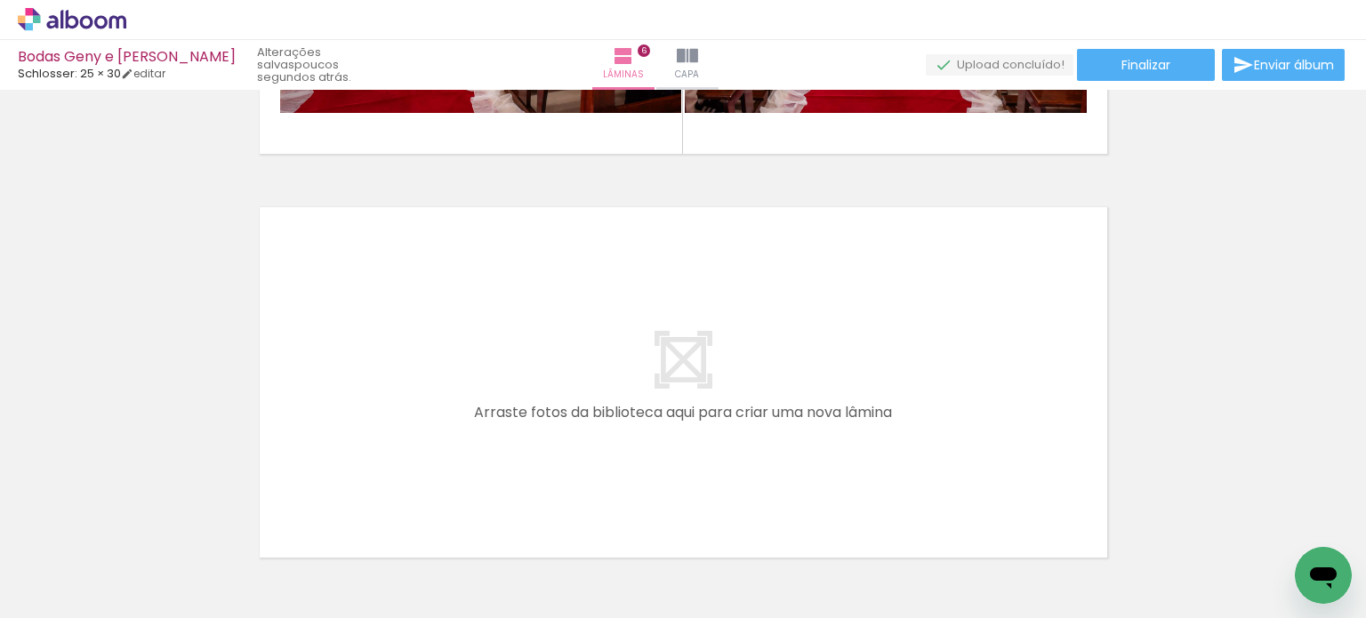
scroll to position [2397, 0]
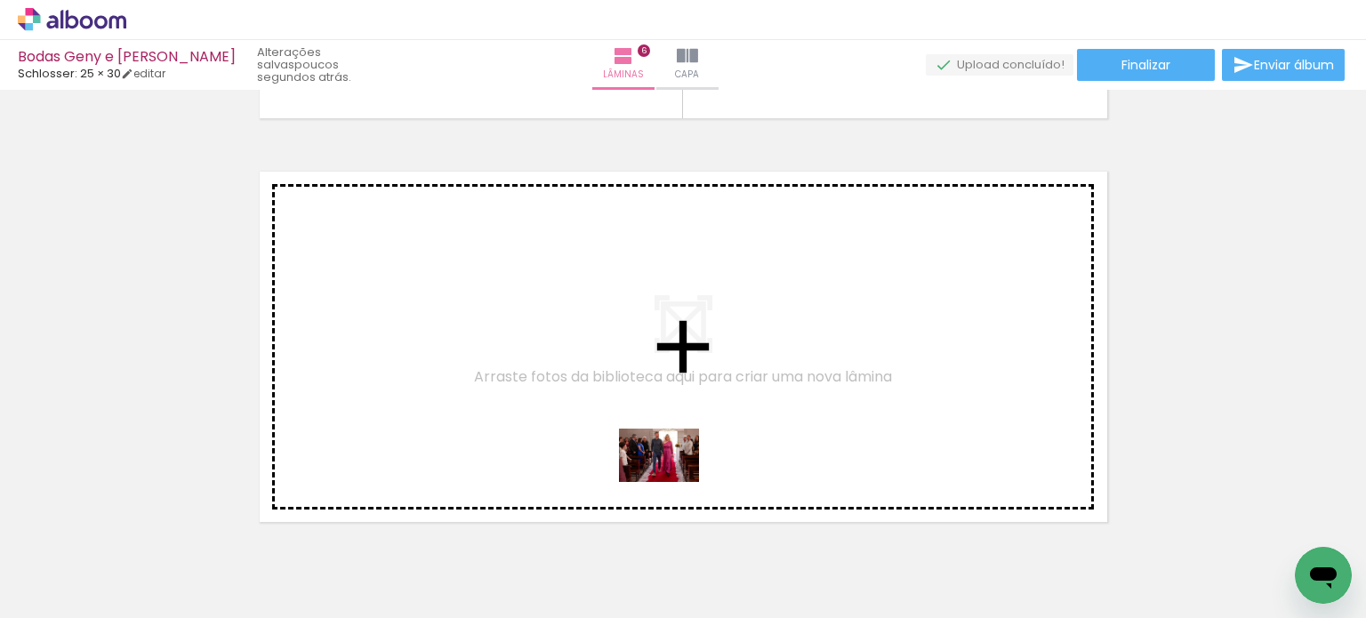
drag, startPoint x: 939, startPoint y: 568, endPoint x: 662, endPoint y: 479, distance: 291.3
click at [662, 479] on quentale-workspace at bounding box center [683, 309] width 1366 height 618
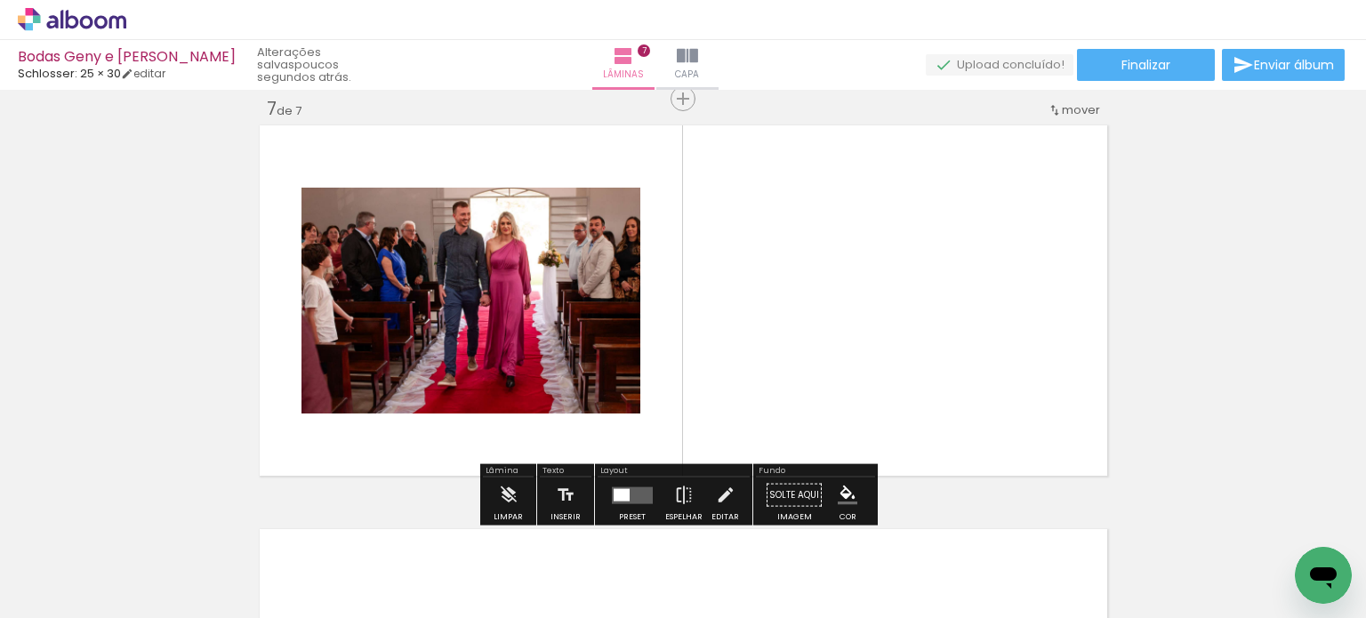
scroll to position [2445, 0]
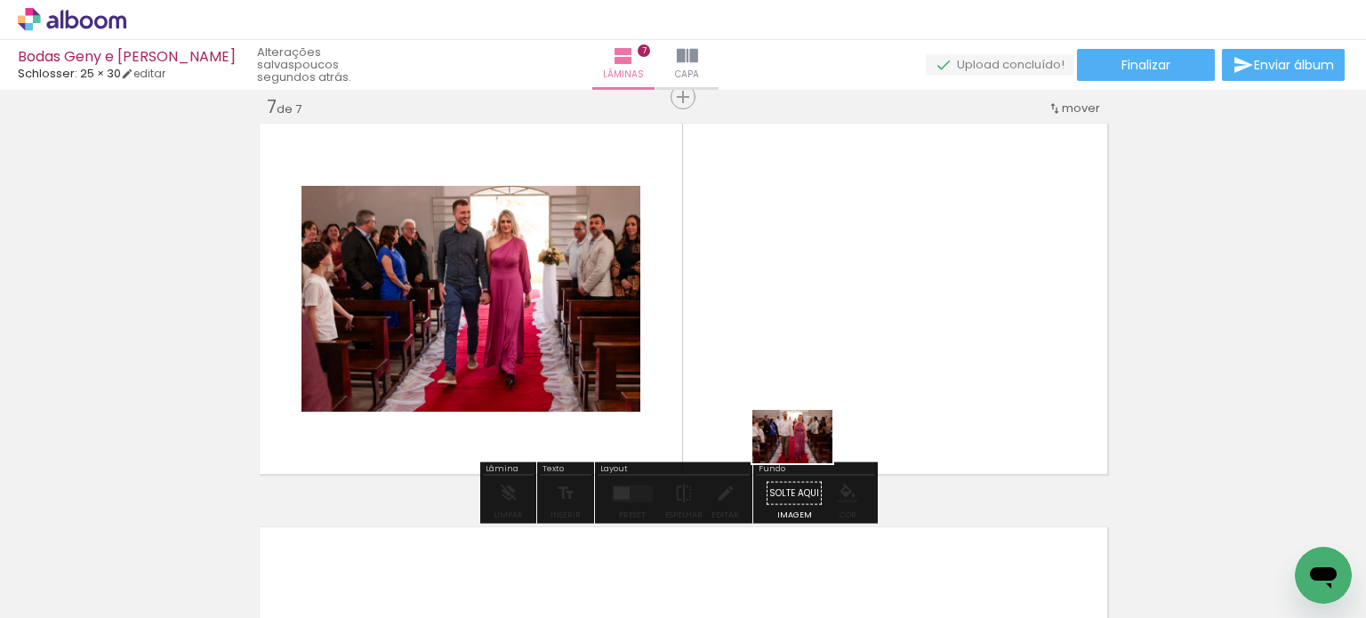
drag, startPoint x: 1028, startPoint y: 572, endPoint x: 795, endPoint y: 455, distance: 260.5
click at [795, 455] on quentale-workspace at bounding box center [683, 309] width 1366 height 618
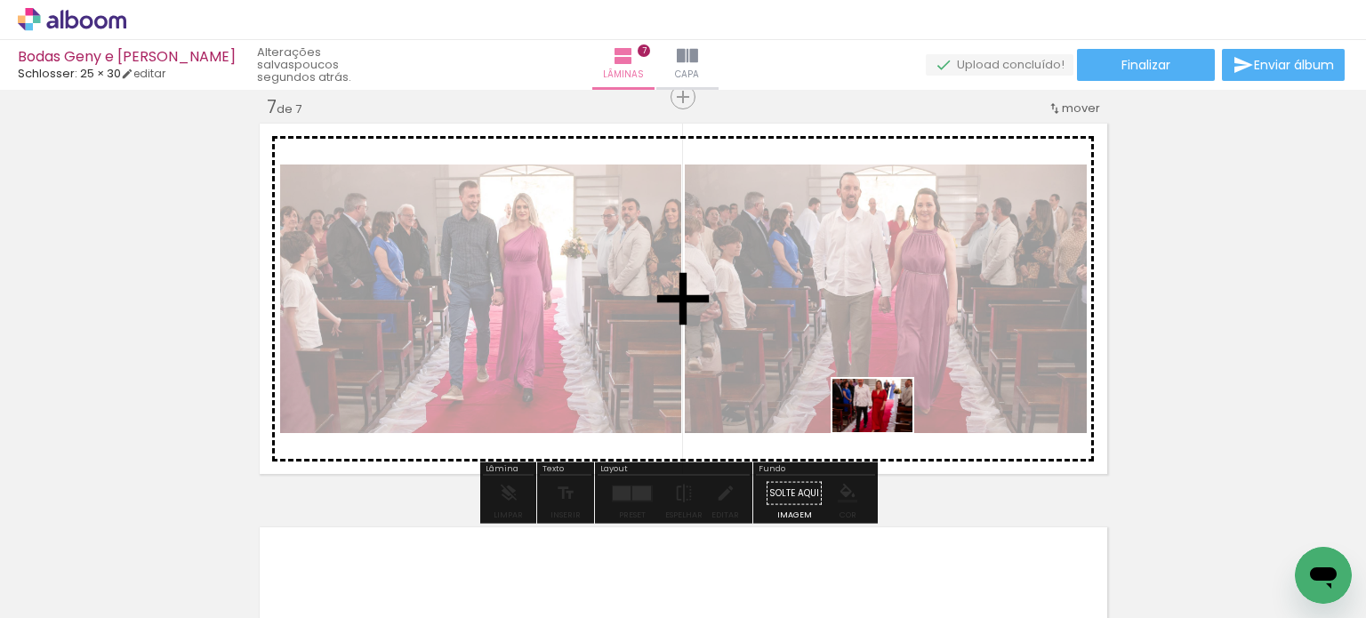
drag, startPoint x: 1160, startPoint y: 547, endPoint x: 886, endPoint y: 432, distance: 296.9
click at [886, 432] on quentale-workspace at bounding box center [683, 309] width 1366 height 618
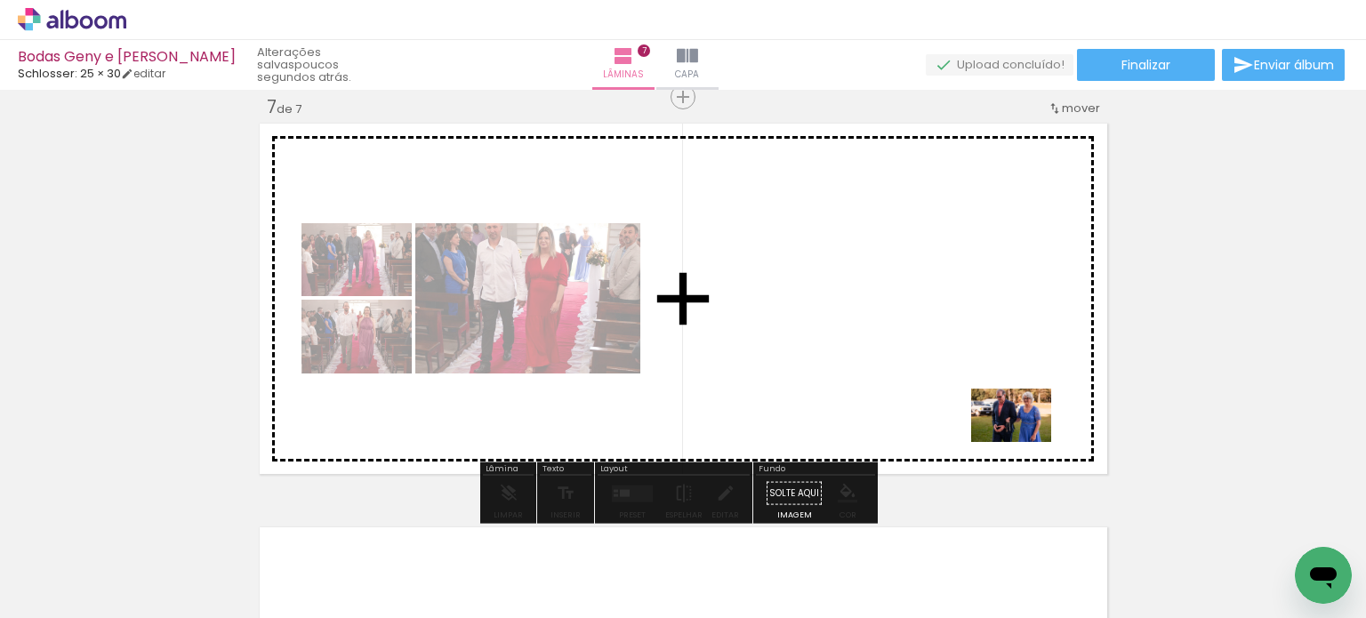
drag, startPoint x: 1234, startPoint y: 552, endPoint x: 1022, endPoint y: 441, distance: 239.8
click at [1022, 441] on quentale-workspace at bounding box center [683, 309] width 1366 height 618
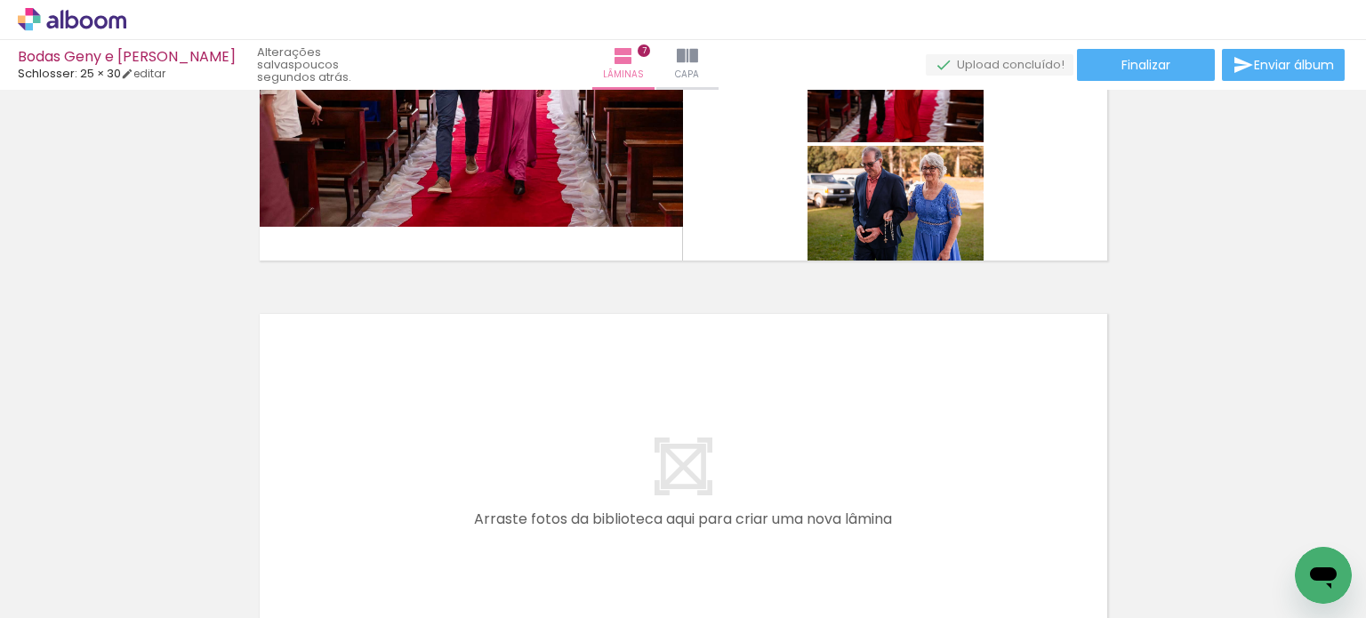
scroll to position [0, 1806]
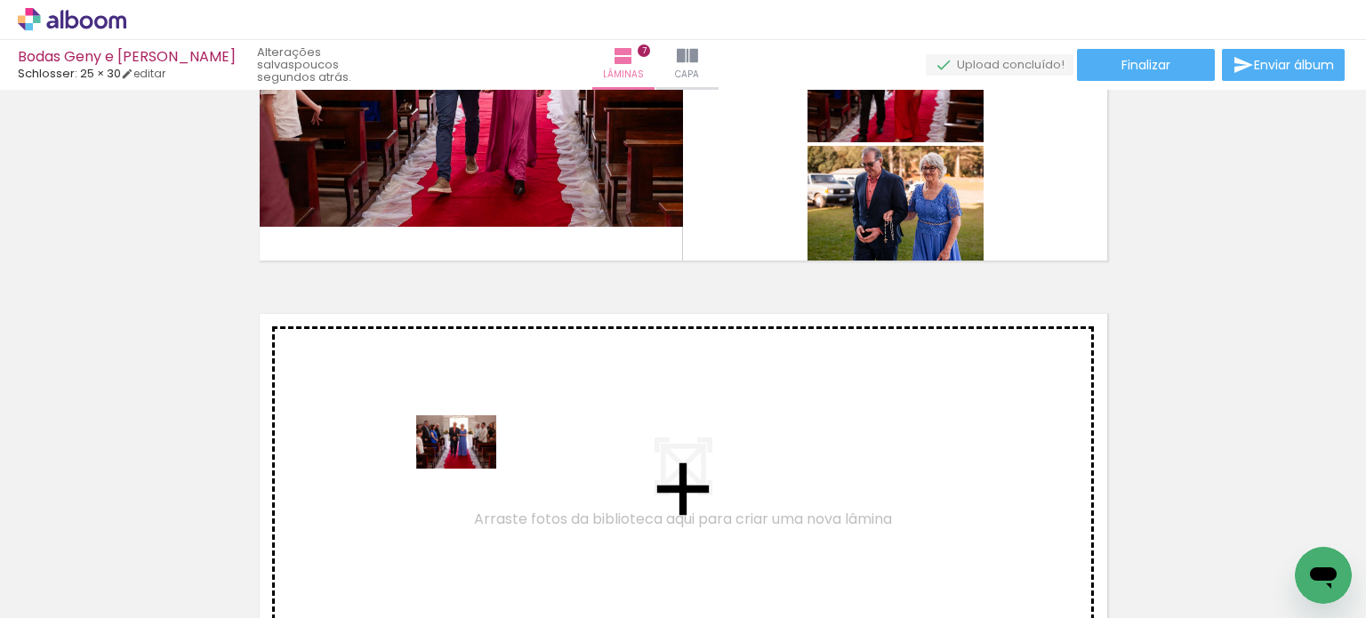
drag, startPoint x: 459, startPoint y: 582, endPoint x: 470, endPoint y: 469, distance: 114.3
click at [470, 469] on quentale-workspace at bounding box center [683, 309] width 1366 height 618
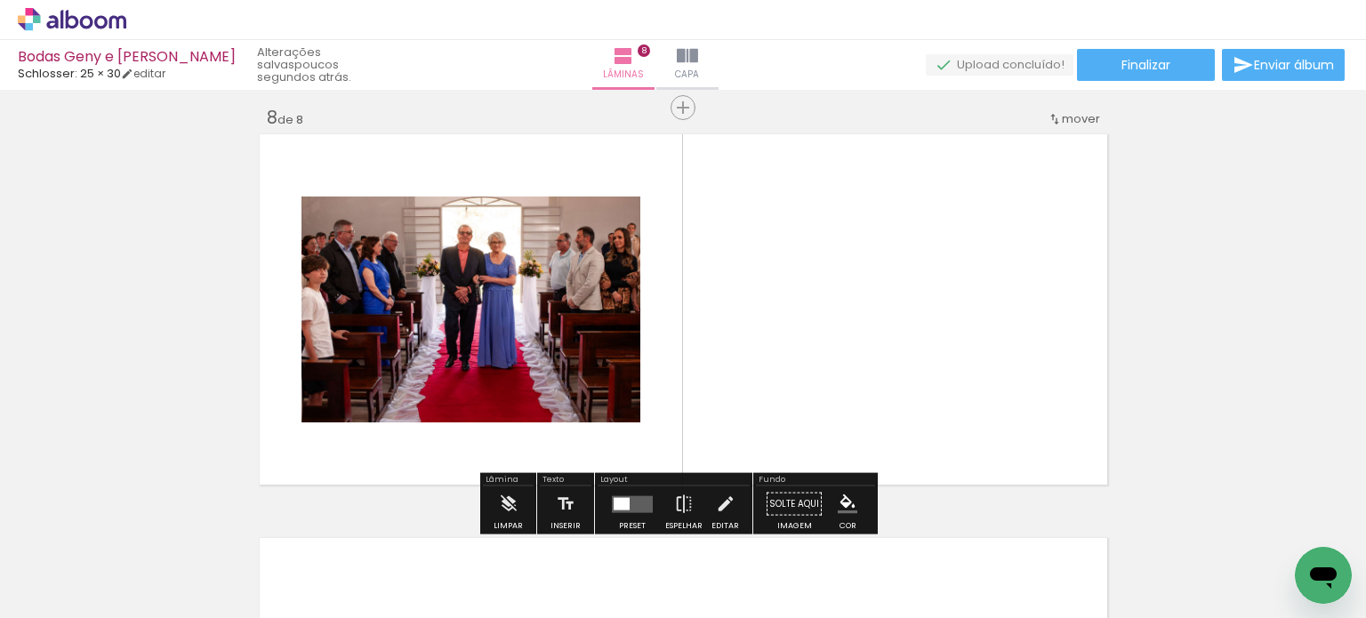
scroll to position [2848, 0]
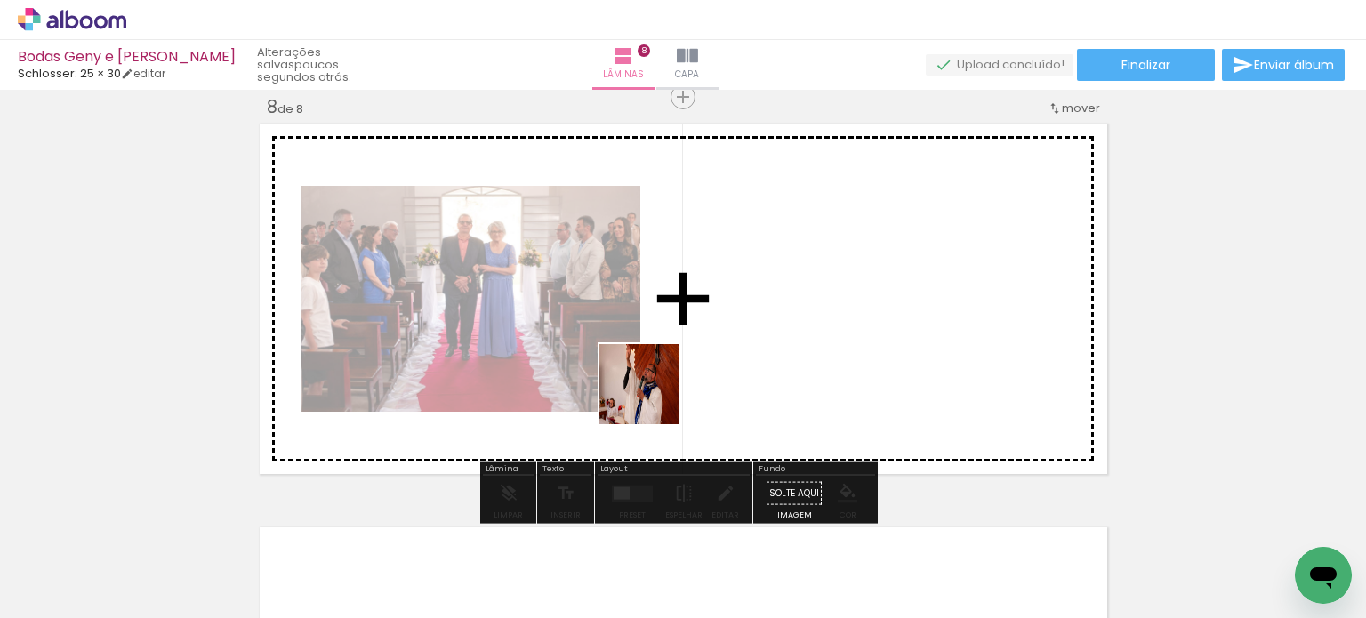
drag, startPoint x: 571, startPoint y: 554, endPoint x: 663, endPoint y: 383, distance: 194.2
click at [663, 383] on quentale-workspace at bounding box center [683, 309] width 1366 height 618
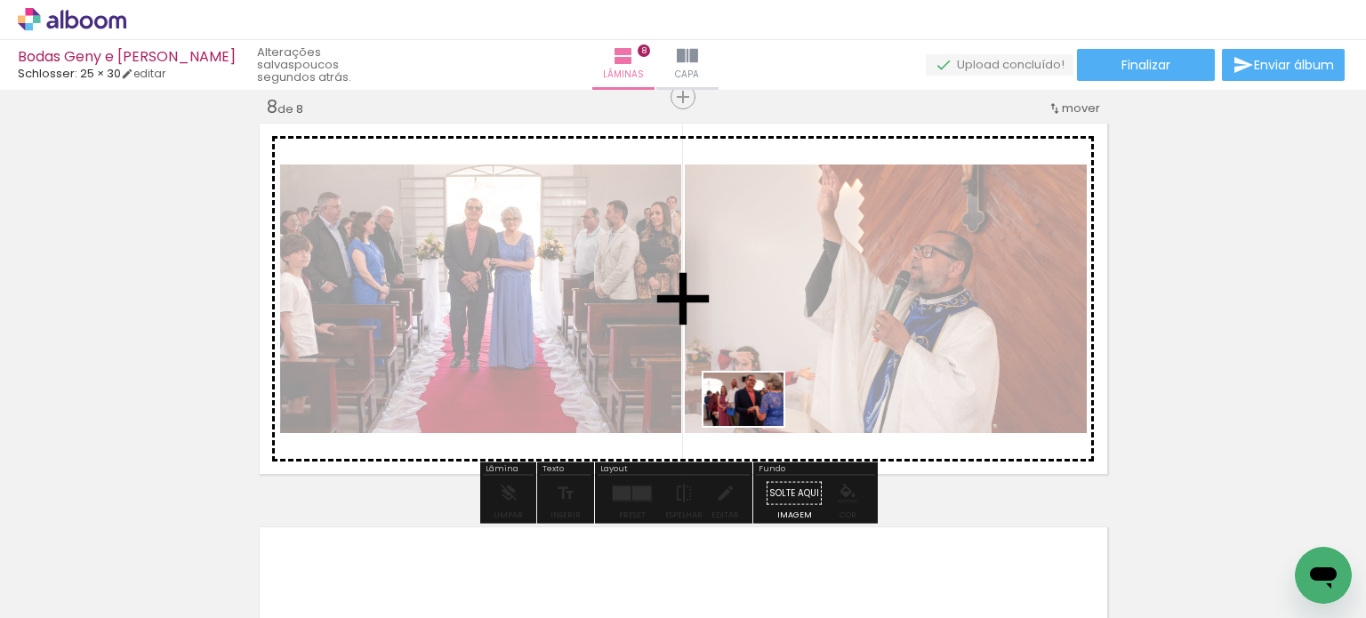
drag, startPoint x: 700, startPoint y: 568, endPoint x: 757, endPoint y: 426, distance: 153.2
click at [757, 426] on quentale-workspace at bounding box center [683, 309] width 1366 height 618
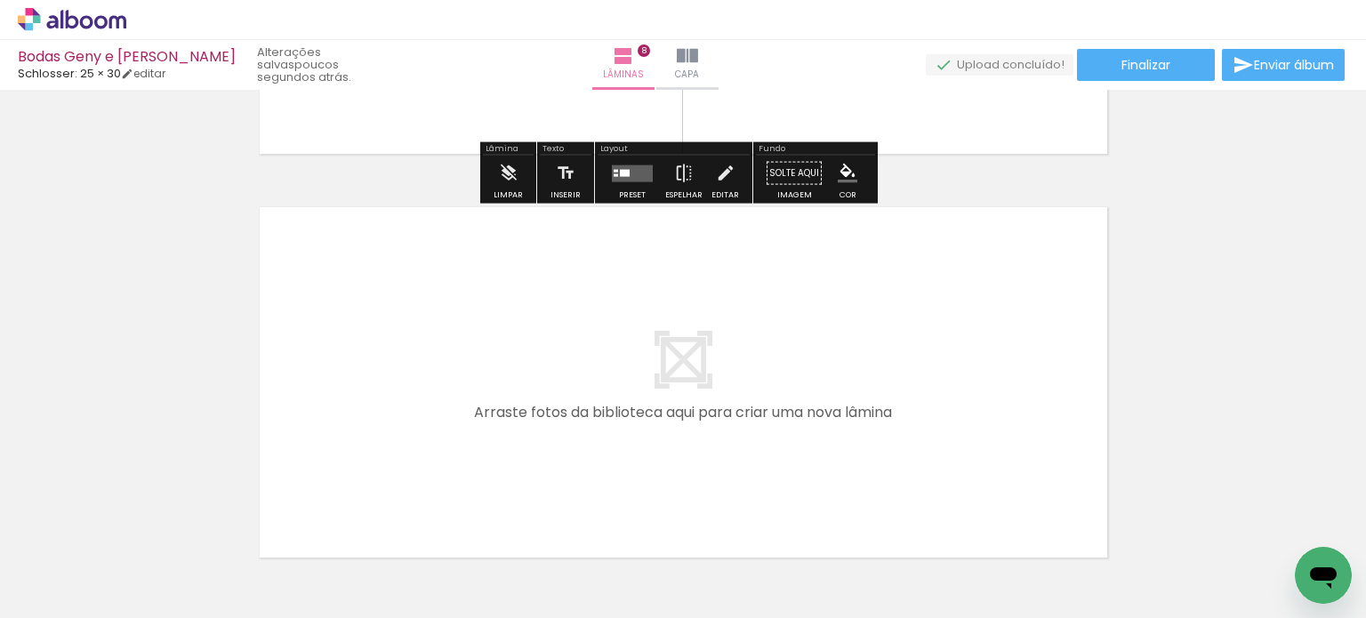
scroll to position [3204, 0]
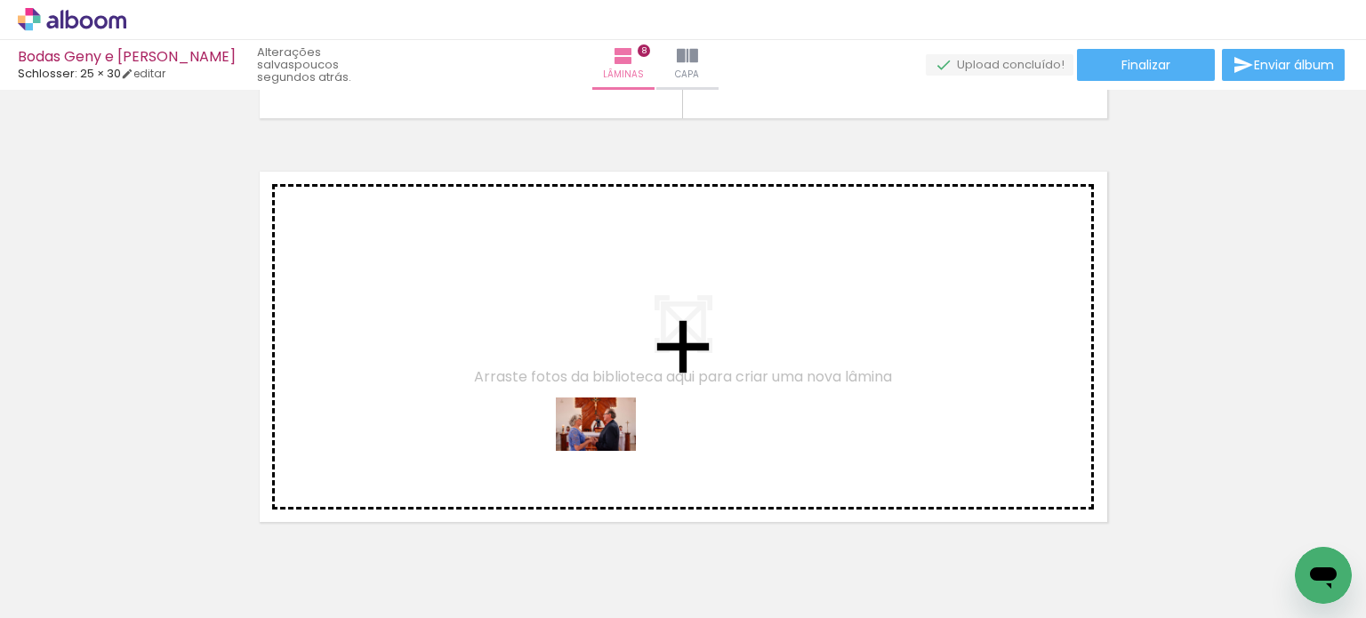
drag, startPoint x: 752, startPoint y: 550, endPoint x: 583, endPoint y: 437, distance: 203.7
click at [583, 437] on quentale-workspace at bounding box center [683, 309] width 1366 height 618
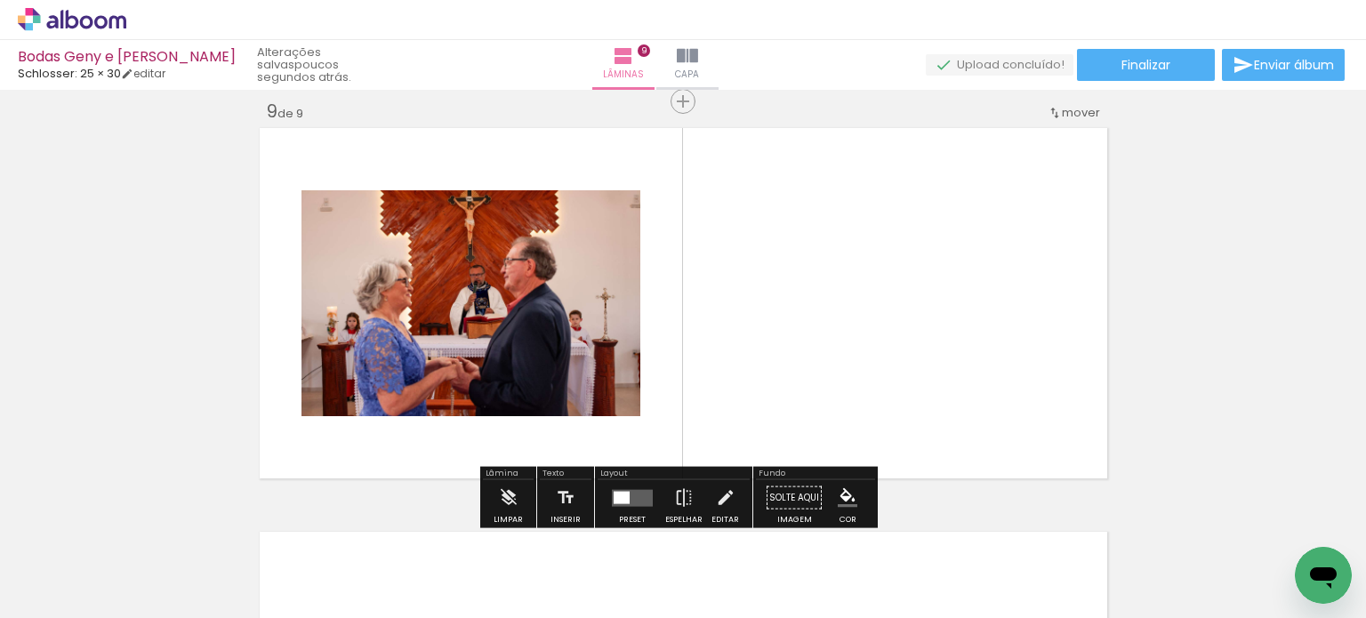
scroll to position [3252, 0]
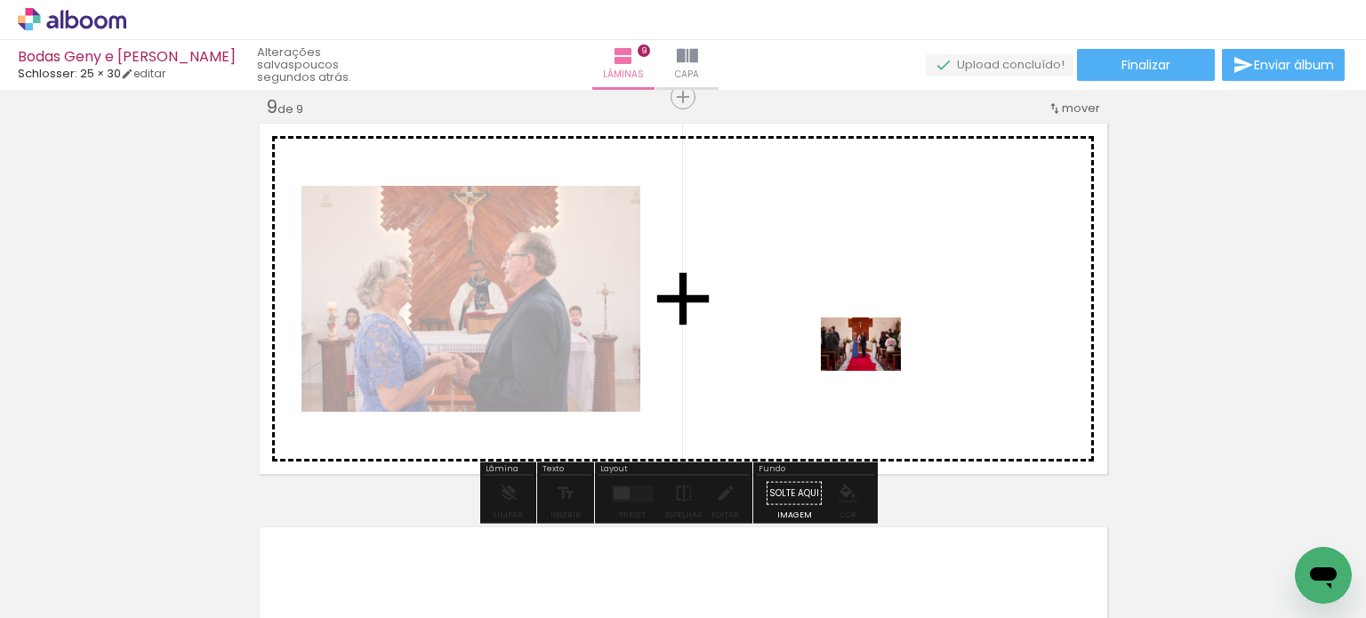
drag, startPoint x: 859, startPoint y: 554, endPoint x: 874, endPoint y: 369, distance: 185.6
click at [874, 369] on quentale-workspace at bounding box center [683, 309] width 1366 height 618
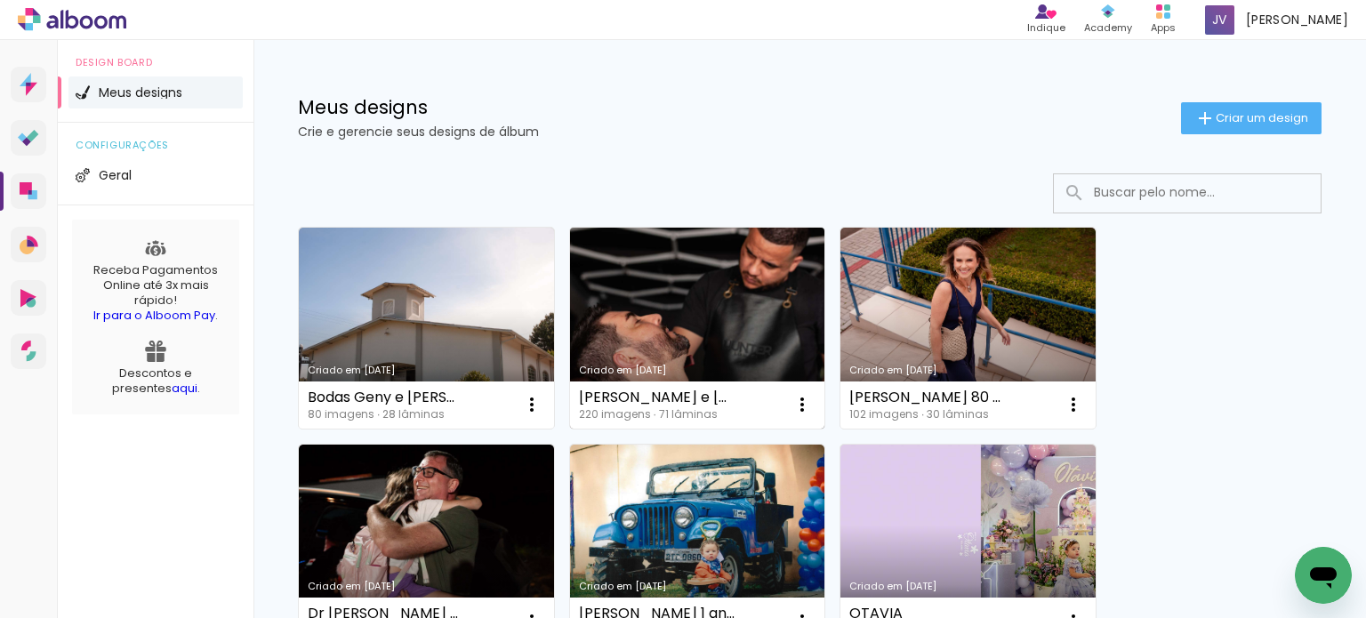
click at [637, 373] on div "Criado em [DATE]" at bounding box center [697, 370] width 237 height 10
